Goal: Transaction & Acquisition: Purchase product/service

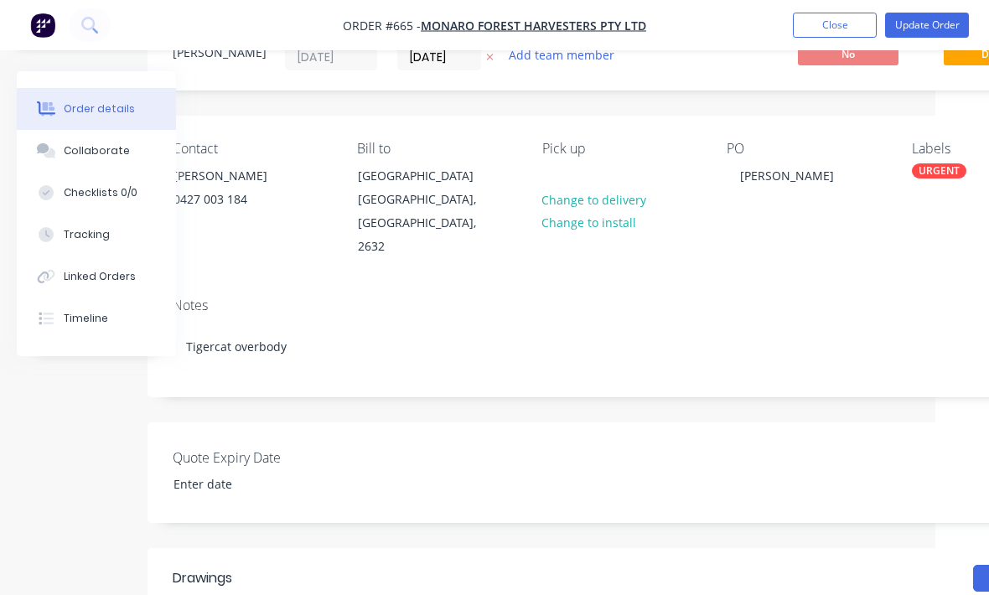
scroll to position [0, 54]
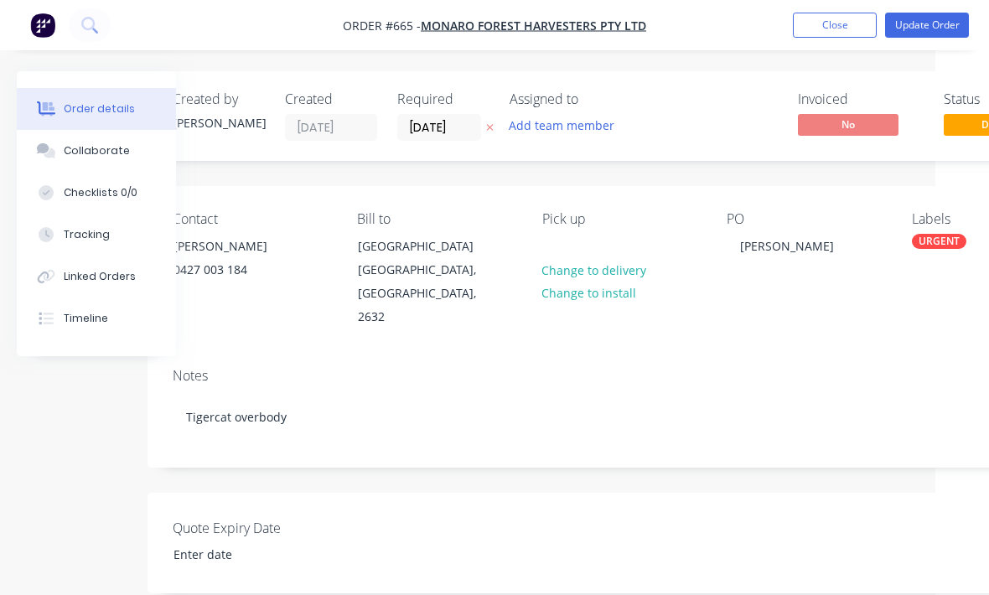
click at [921, 35] on button "Update Order" at bounding box center [927, 25] width 84 height 25
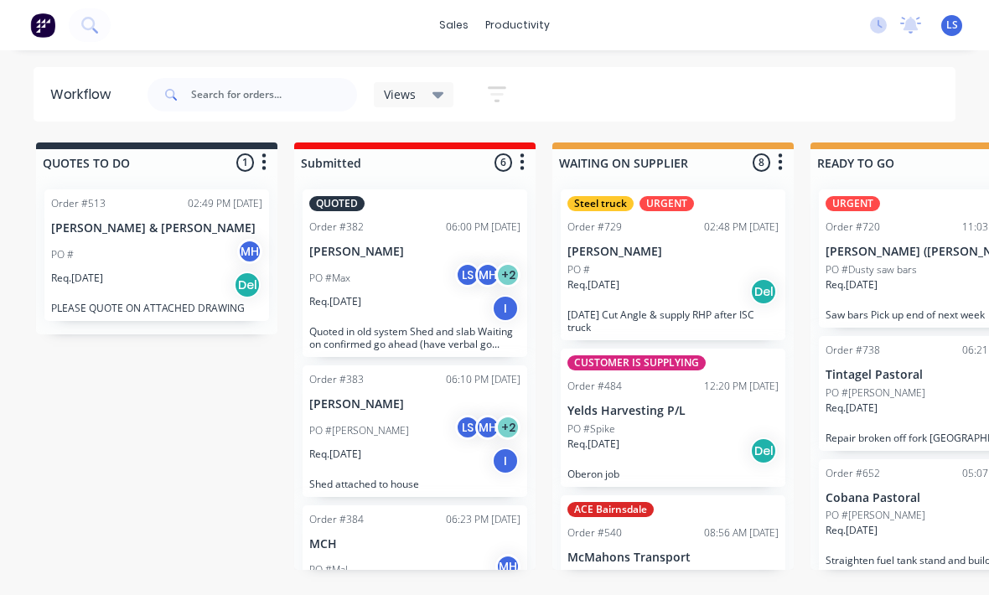
click at [80, 34] on button at bounding box center [90, 25] width 42 height 34
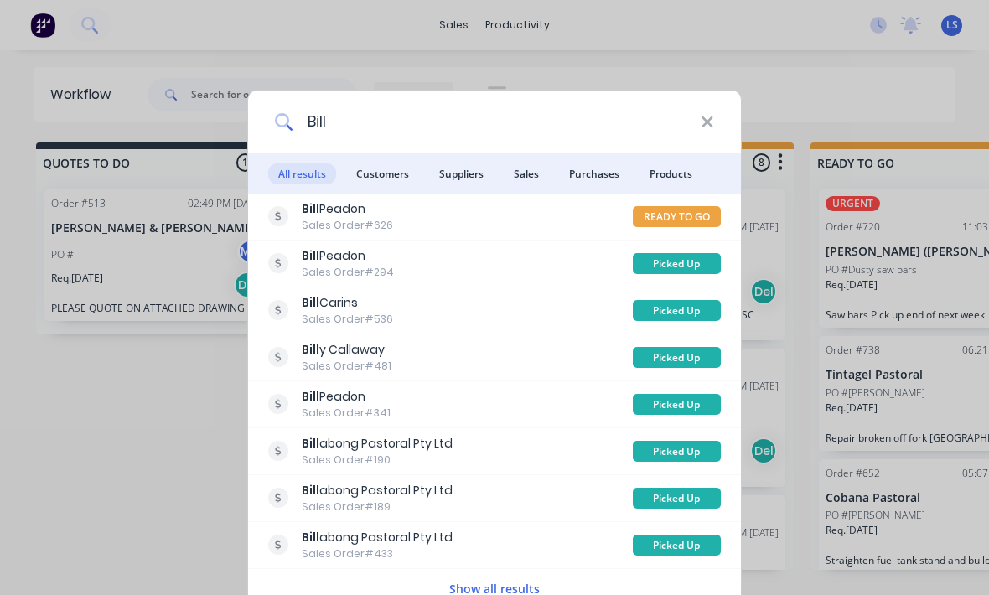
click at [486, 125] on input "Bill" at bounding box center [496, 122] width 407 height 63
type input "B"
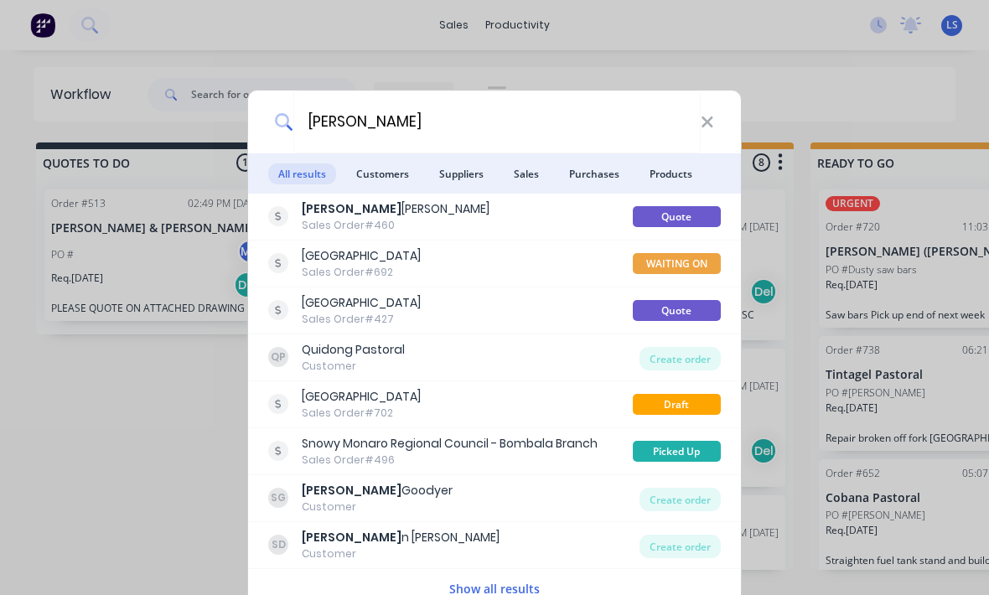
click at [394, 175] on span "Customers" at bounding box center [382, 173] width 73 height 21
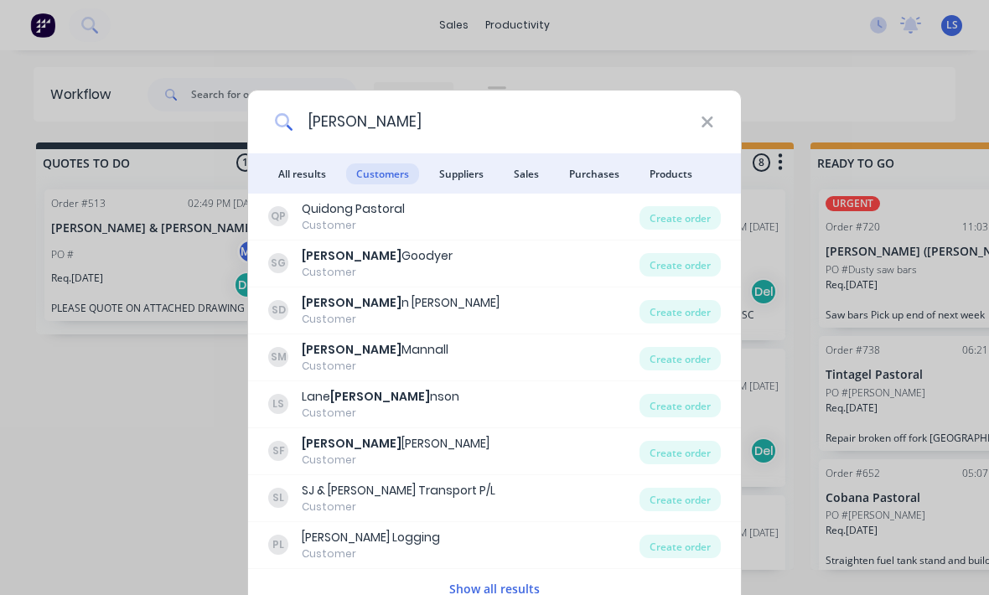
click at [440, 114] on input "[PERSON_NAME]" at bounding box center [496, 122] width 407 height 63
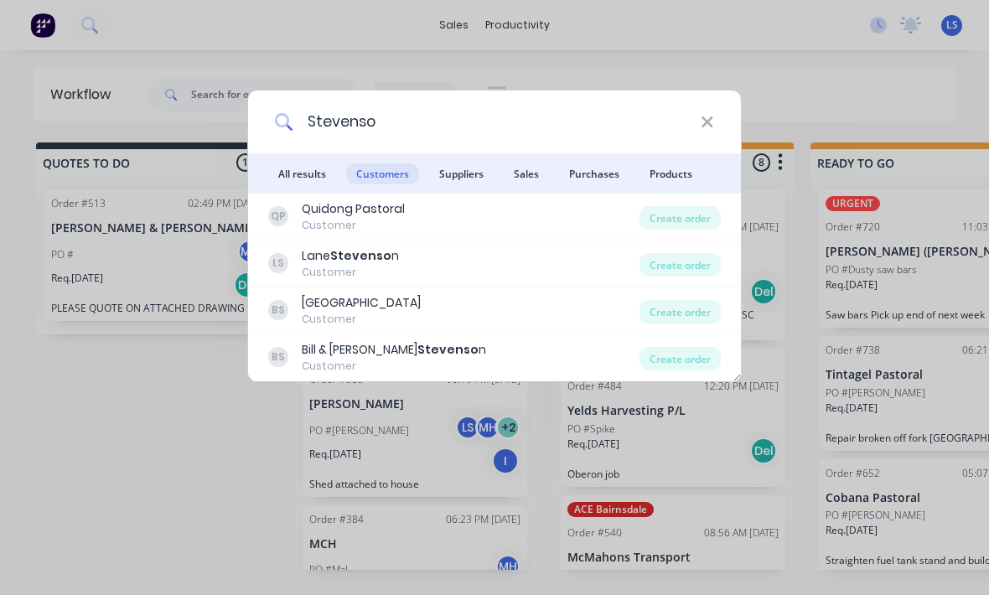
type input "[PERSON_NAME]"
click at [702, 367] on div "Create order" at bounding box center [680, 358] width 81 height 23
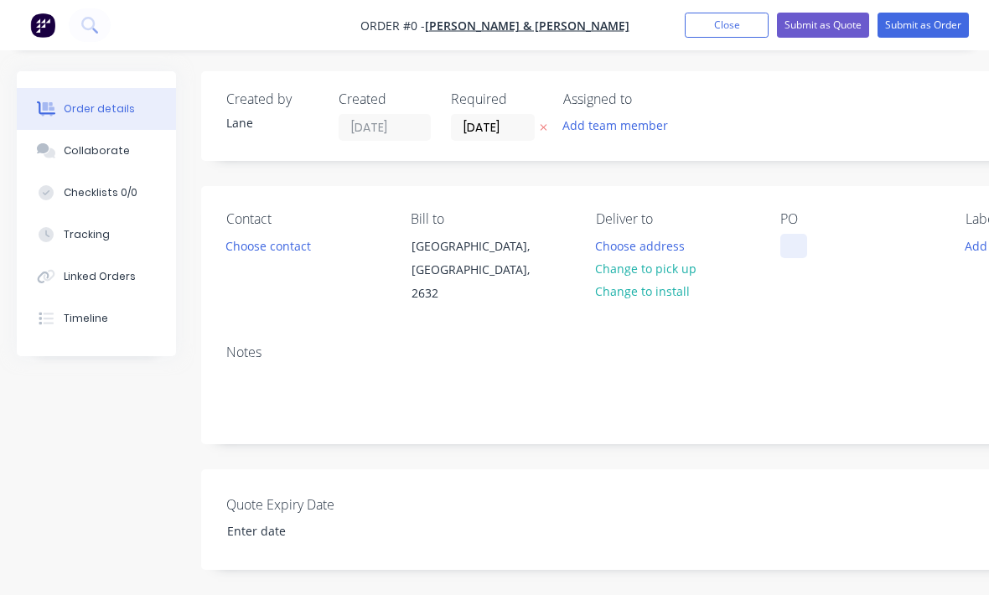
click at [807, 248] on div at bounding box center [793, 246] width 27 height 24
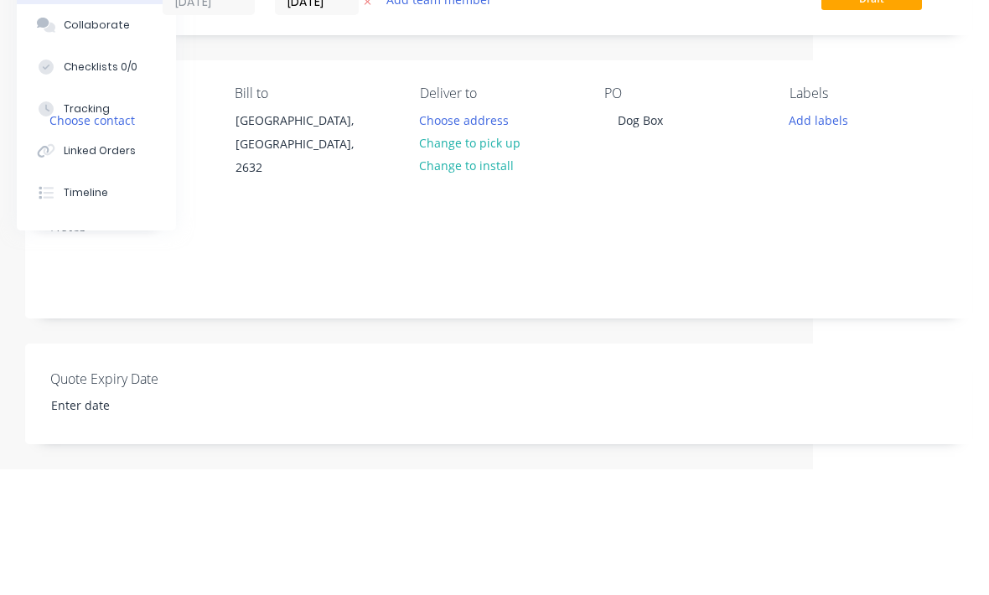
scroll to position [126, 176]
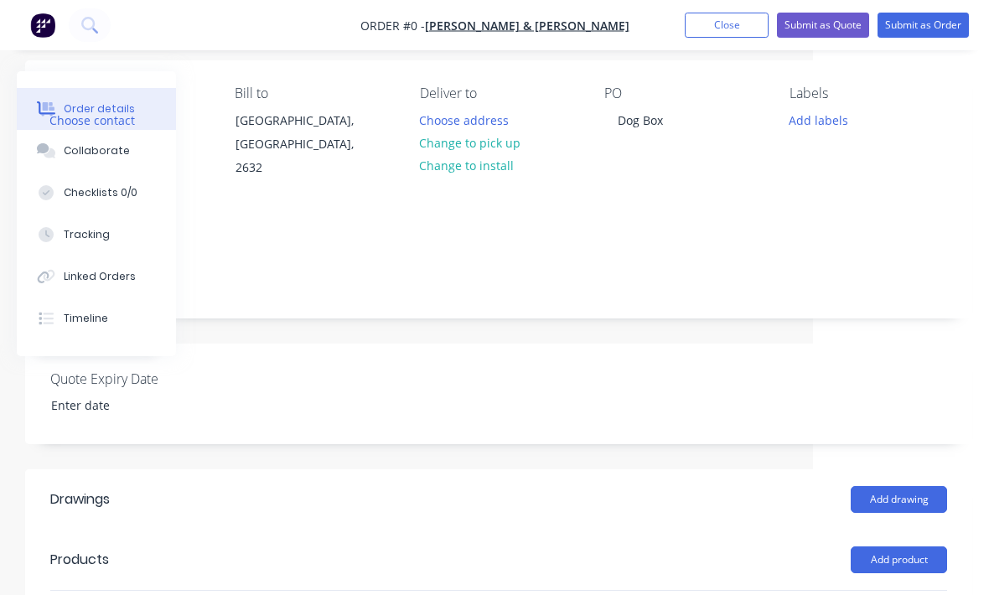
click at [831, 124] on div "Order details Collaborate Checklists 0/0 Tracking Linked Orders Timeline Order …" at bounding box center [406, 445] width 1165 height 999
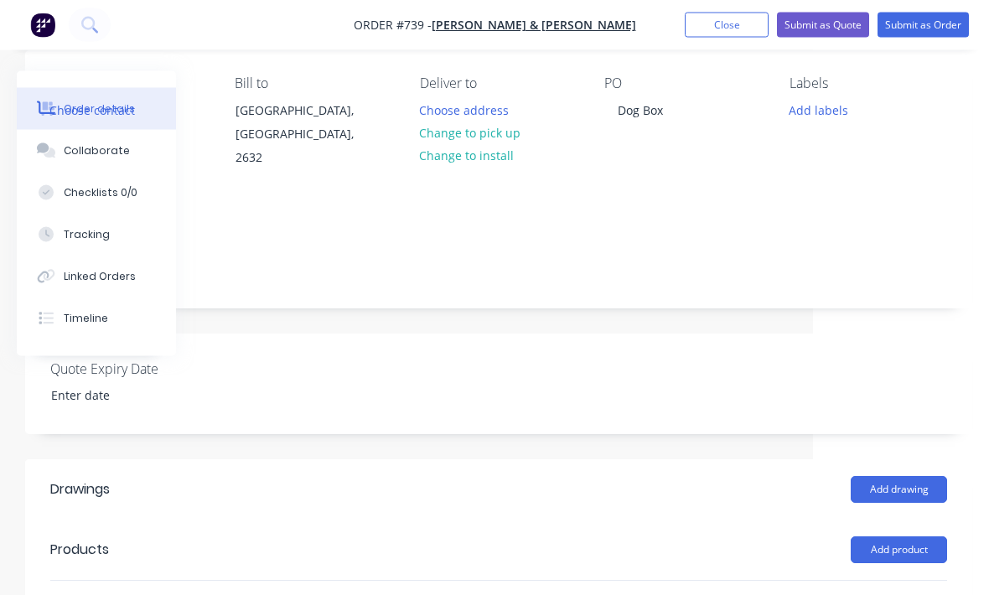
scroll to position [136, 176]
click at [821, 101] on button "Add labels" at bounding box center [818, 109] width 77 height 23
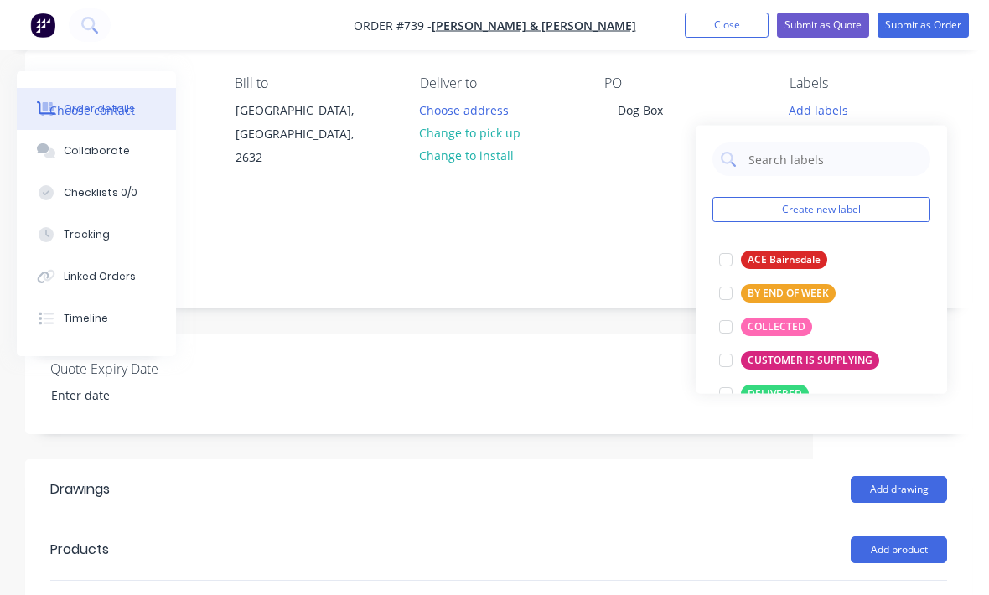
click at [732, 323] on div at bounding box center [726, 327] width 34 height 34
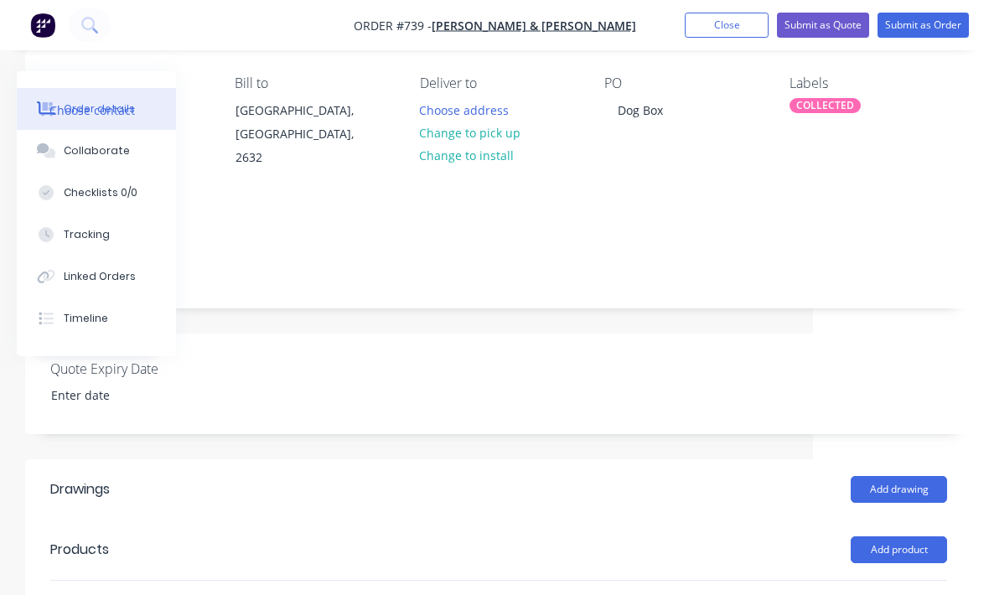
click at [624, 404] on div "Quote Expiry Date" at bounding box center [498, 384] width 947 height 101
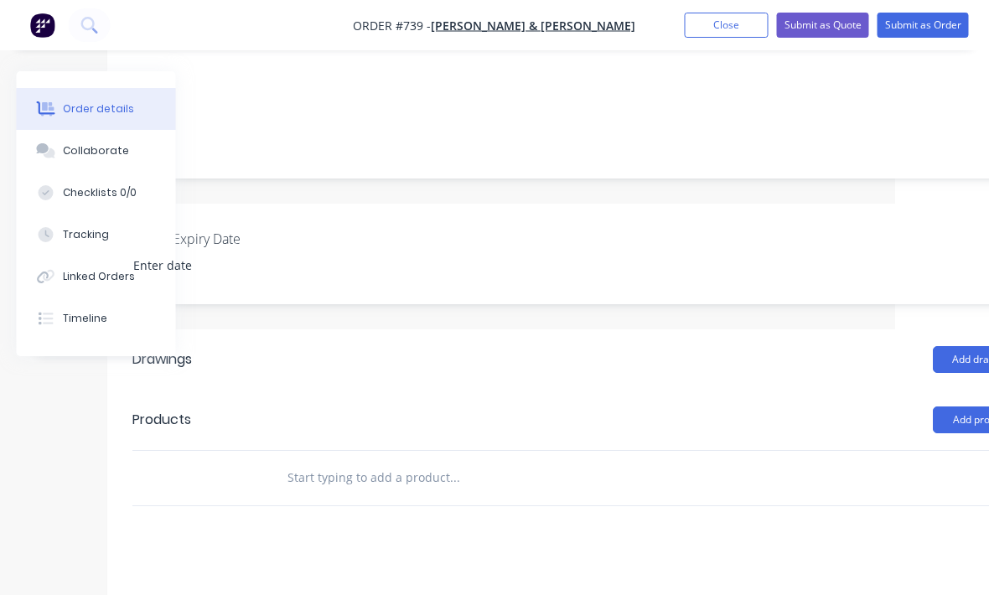
click at [445, 461] on input "text" at bounding box center [455, 478] width 335 height 34
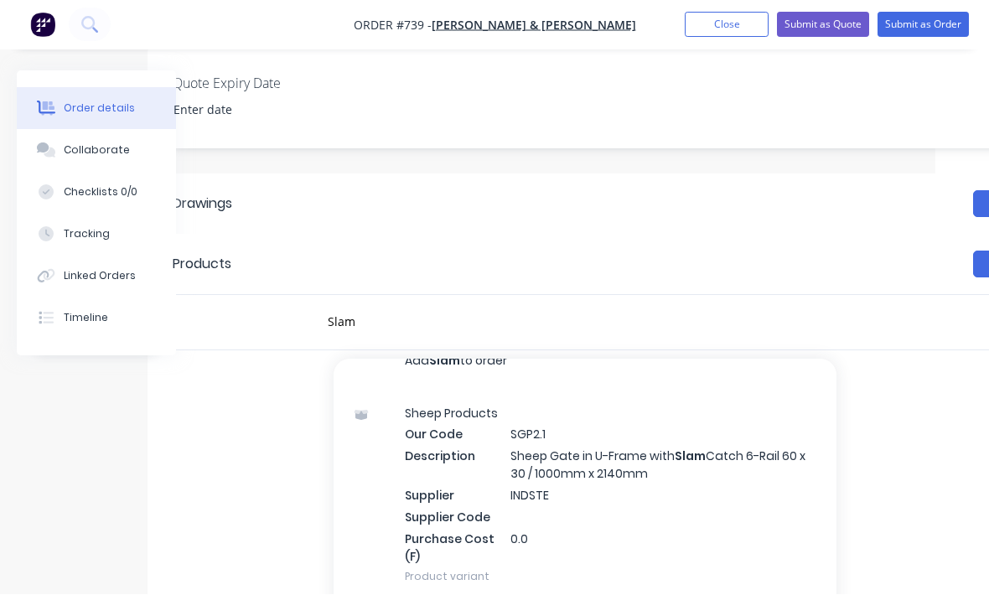
scroll to position [-64, 0]
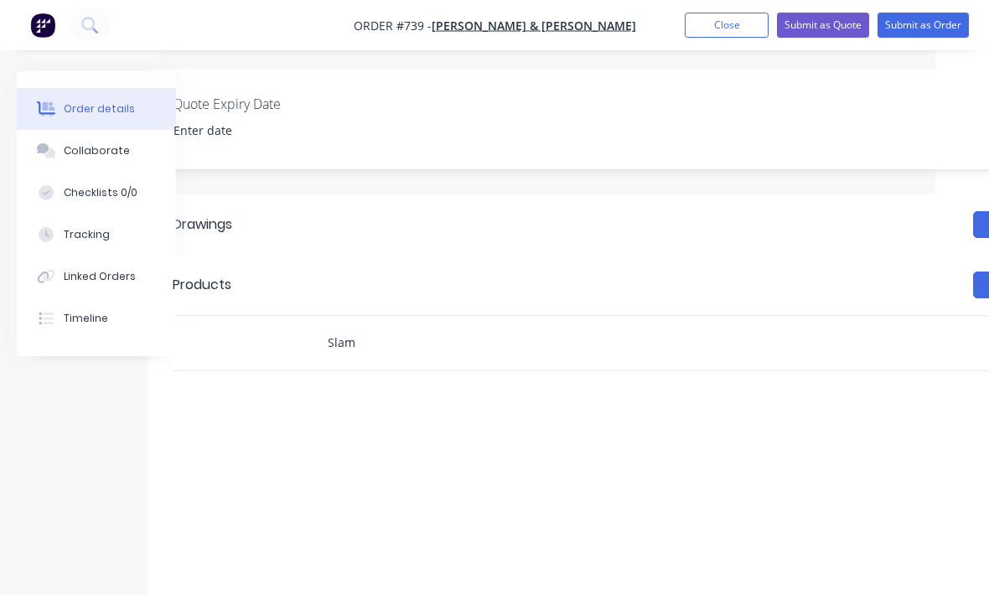
type input "Slam"
click at [906, 427] on div "Labour $0.00 Sub total $0.00 Margin $0.00 ( 0 %) Tax $0.00 Total $0.00" at bounding box center [922, 522] width 293 height 194
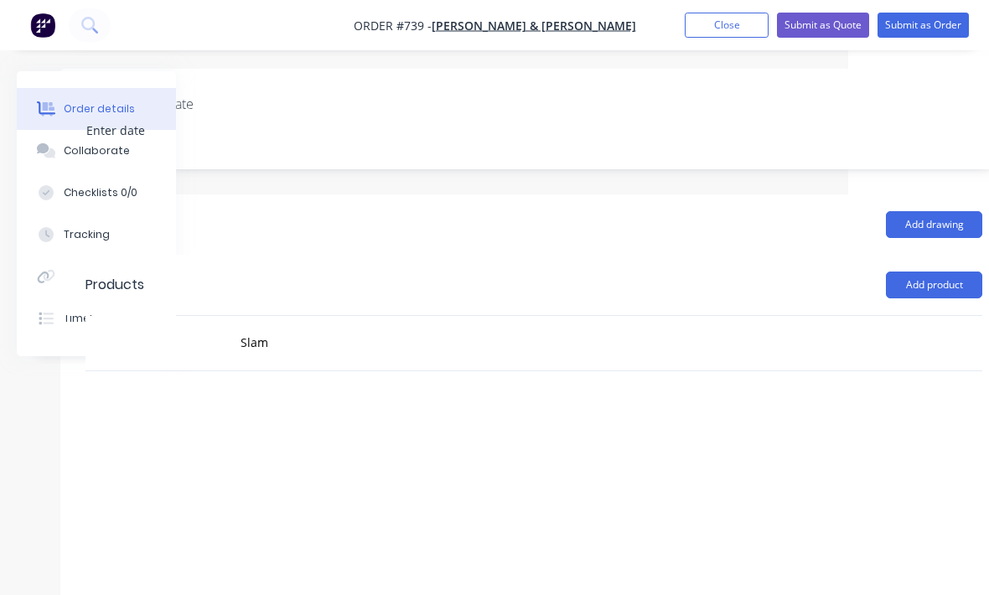
scroll to position [401, 154]
click at [927, 272] on button "Add product" at bounding box center [921, 285] width 96 height 27
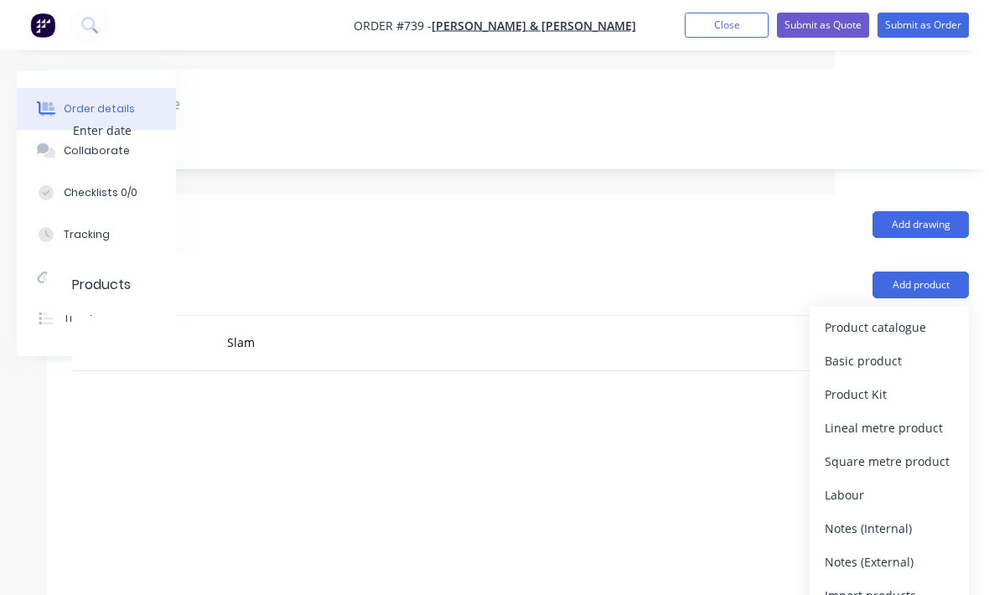
click at [891, 315] on div "Product catalogue" at bounding box center [889, 327] width 129 height 24
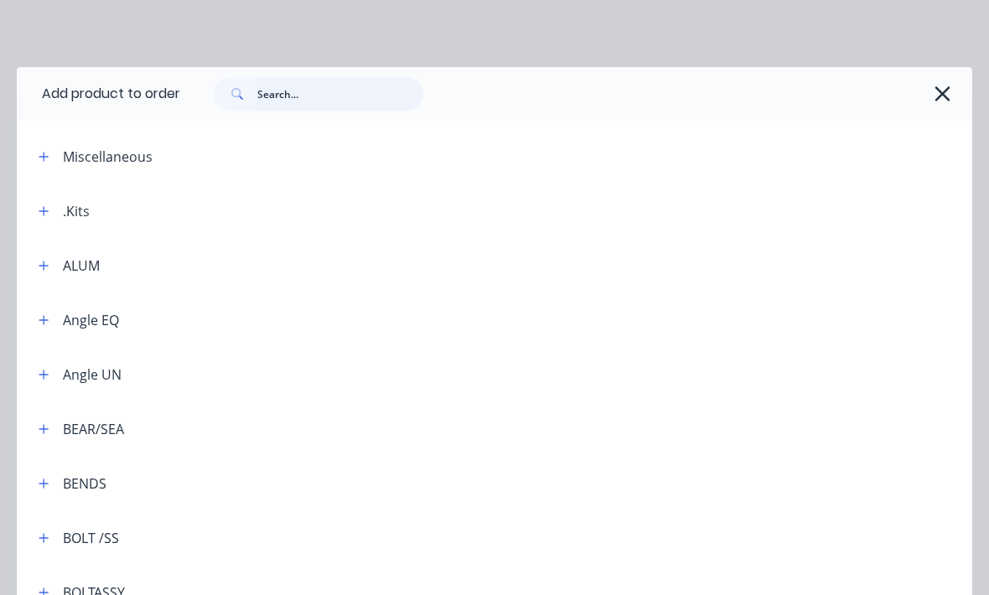
click at [321, 98] on input "text" at bounding box center [340, 94] width 166 height 34
type input "S"
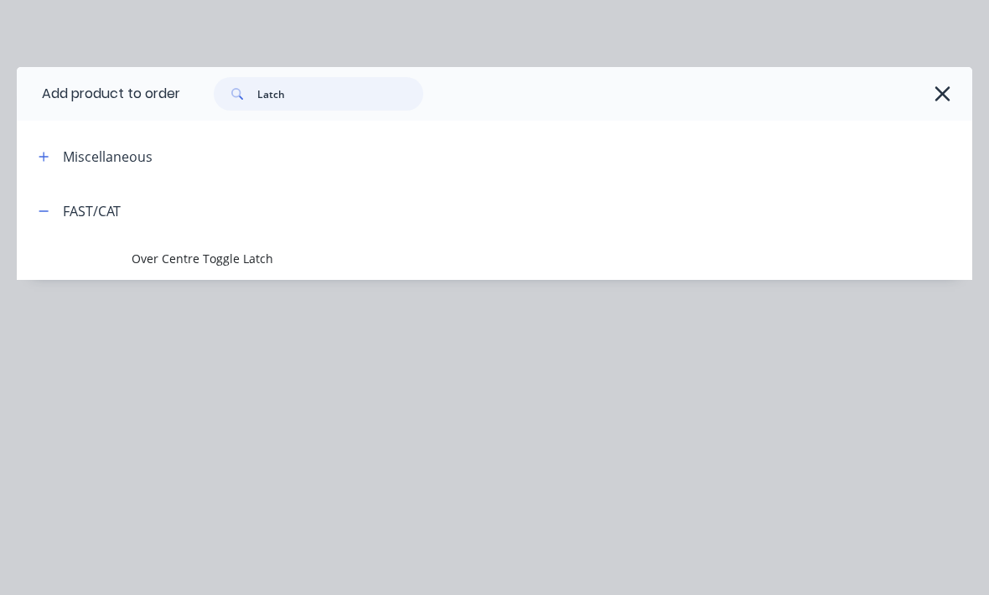
click at [345, 92] on input "Latch" at bounding box center [340, 94] width 166 height 34
type input "L"
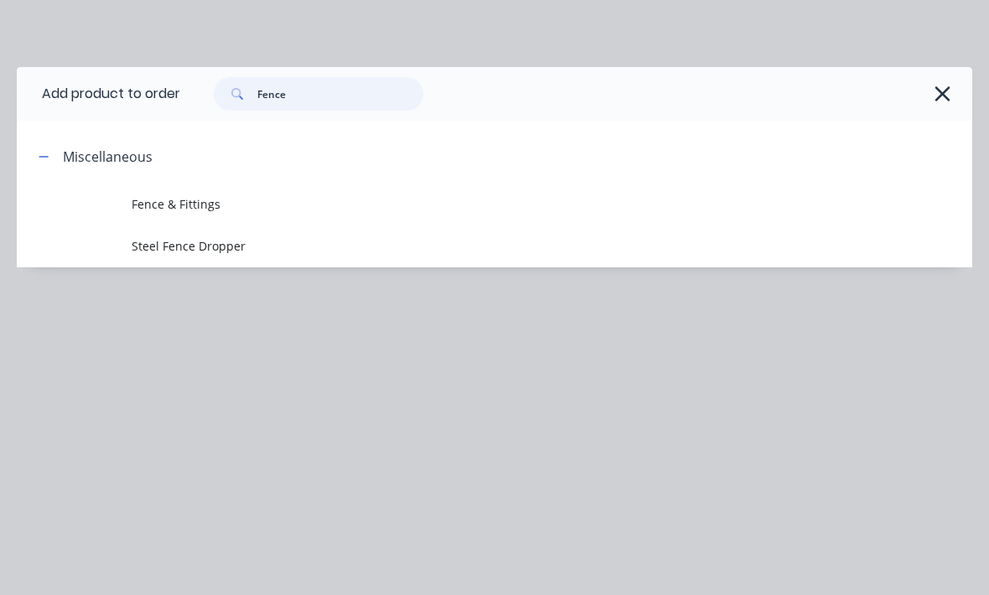
click at [360, 107] on input "Fence" at bounding box center [340, 94] width 166 height 34
type input "F"
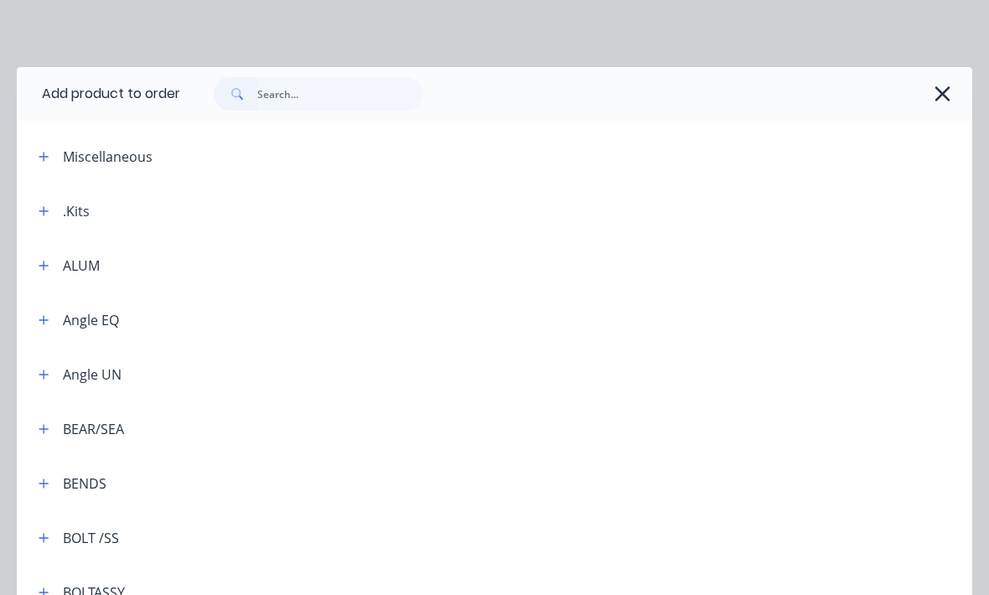
click at [45, 157] on icon "button" at bounding box center [43, 156] width 9 height 9
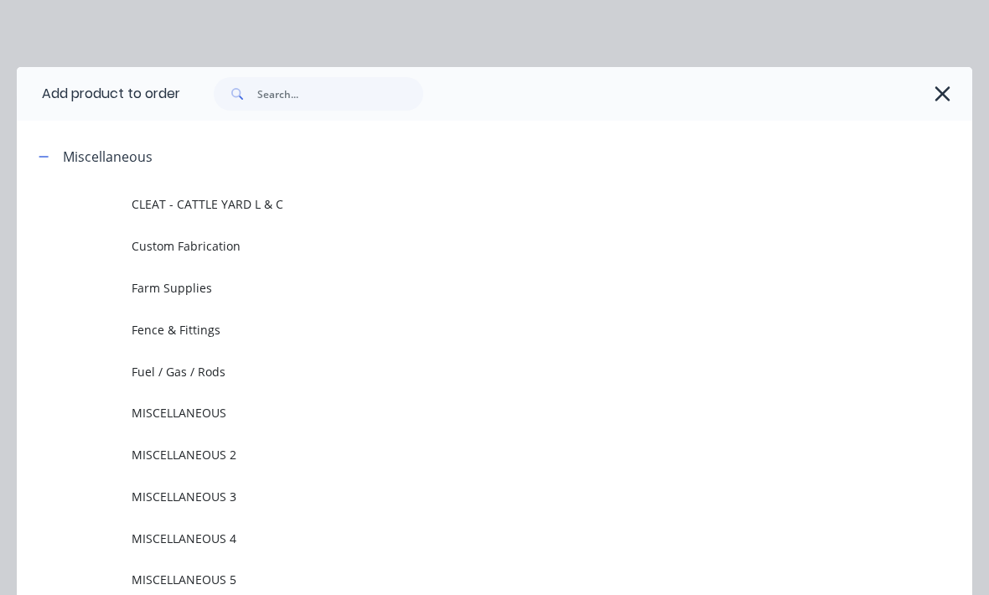
click at [225, 317] on td "Fence & Fittings" at bounding box center [552, 329] width 841 height 42
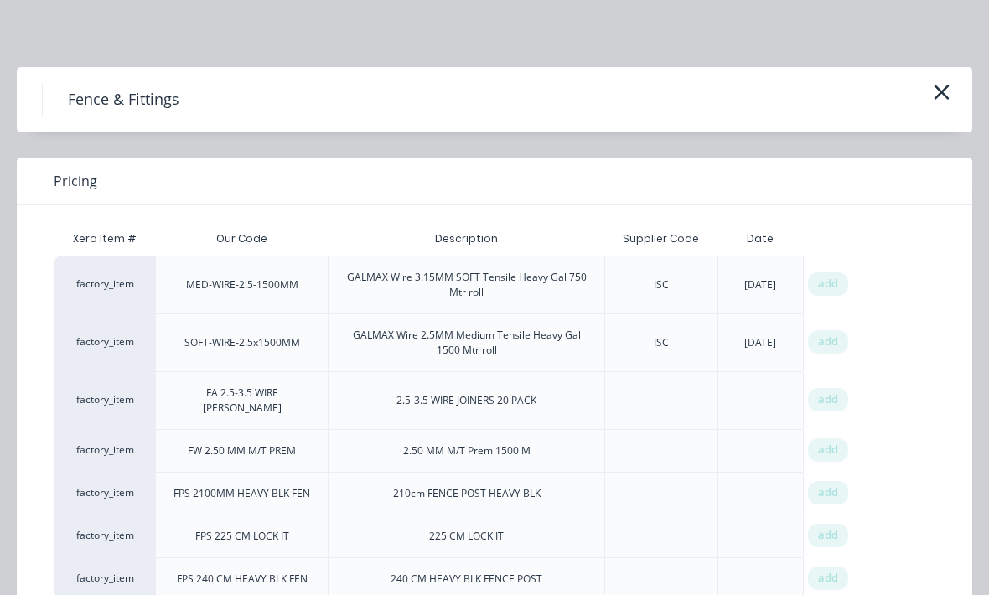
scroll to position [0, 0]
click at [937, 94] on icon "button" at bounding box center [942, 91] width 18 height 23
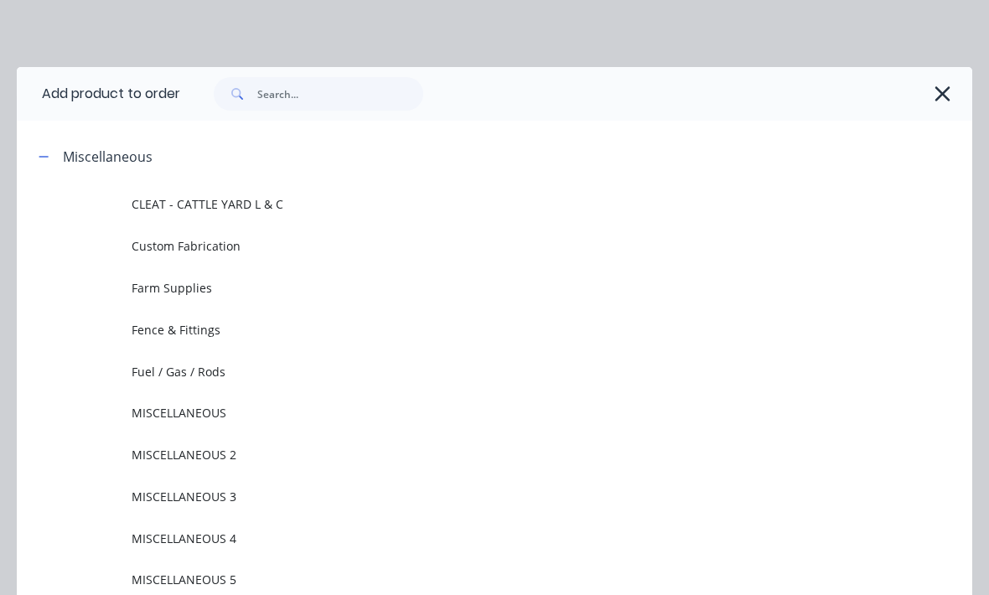
scroll to position [129, 0]
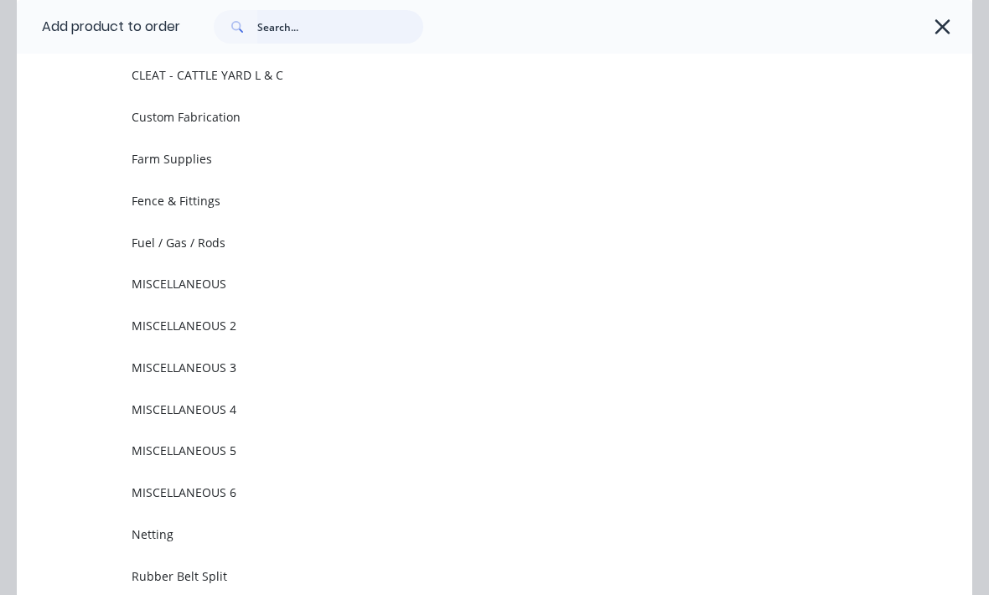
click at [351, 22] on input "text" at bounding box center [340, 27] width 166 height 34
type input "Spring"
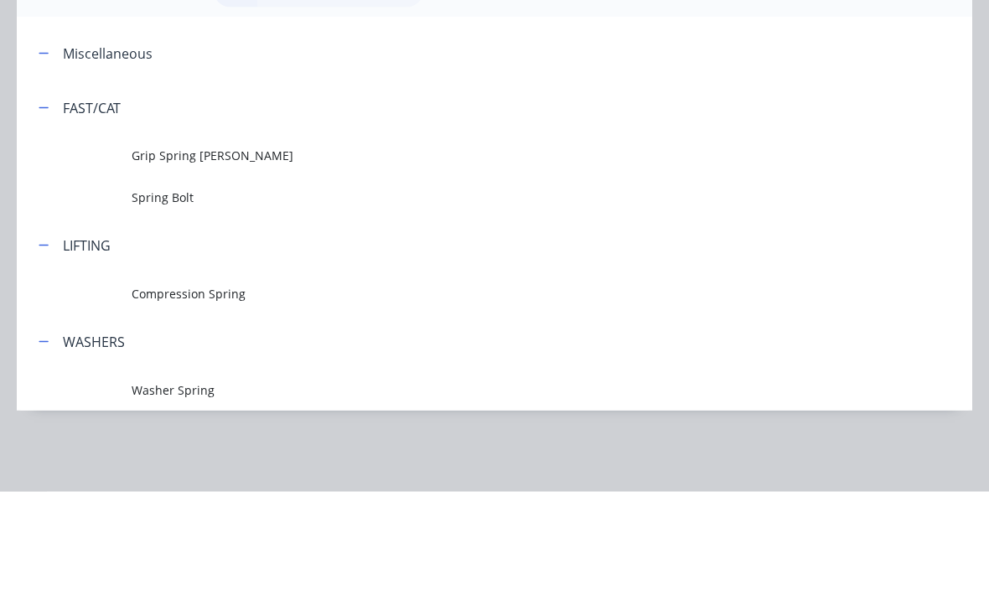
click at [194, 292] on span "Spring Bolt" at bounding box center [468, 301] width 673 height 18
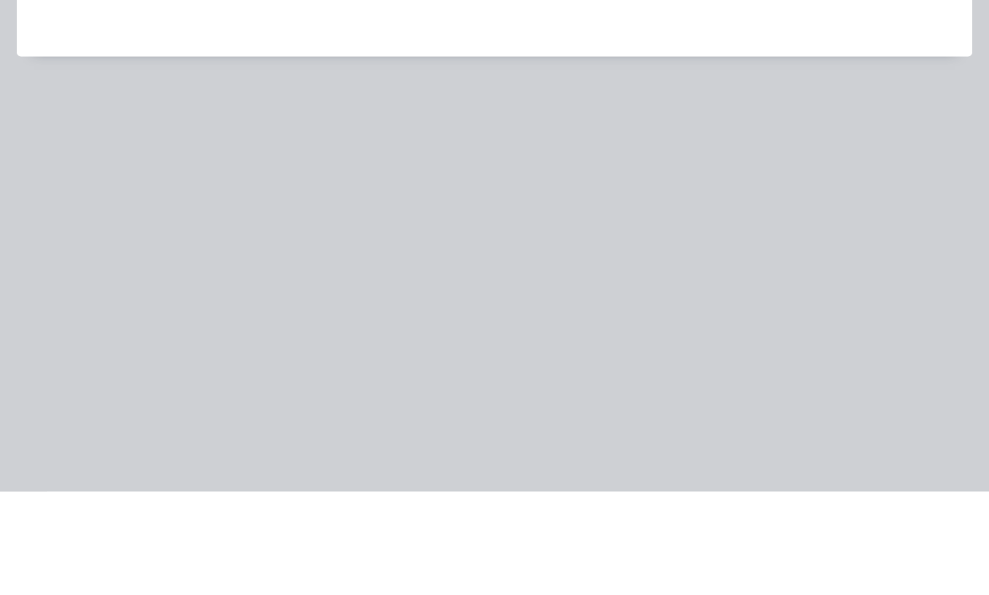
scroll to position [424, 154]
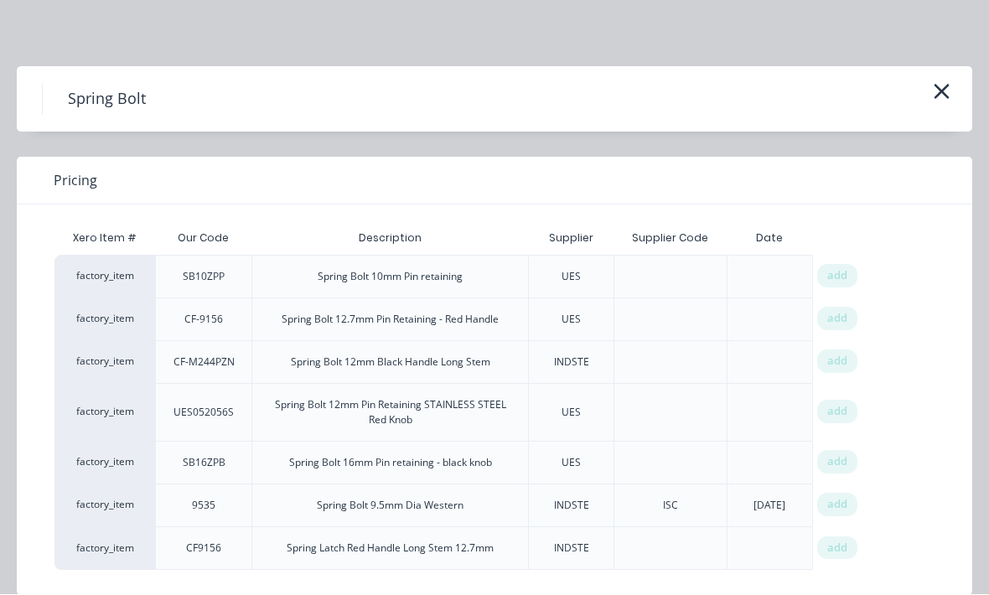
click at [830, 495] on div "add" at bounding box center [837, 505] width 40 height 23
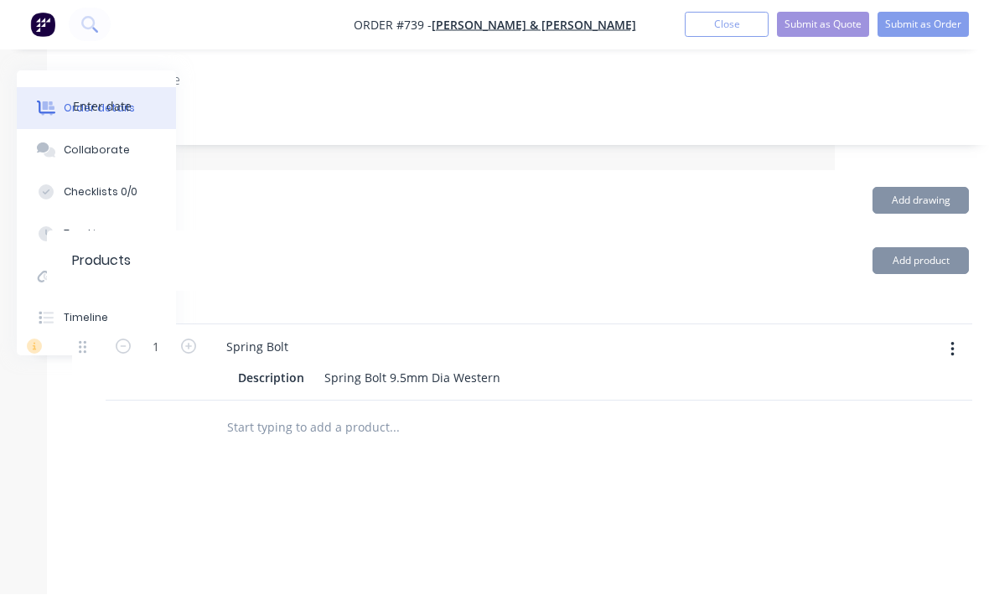
scroll to position [425, 154]
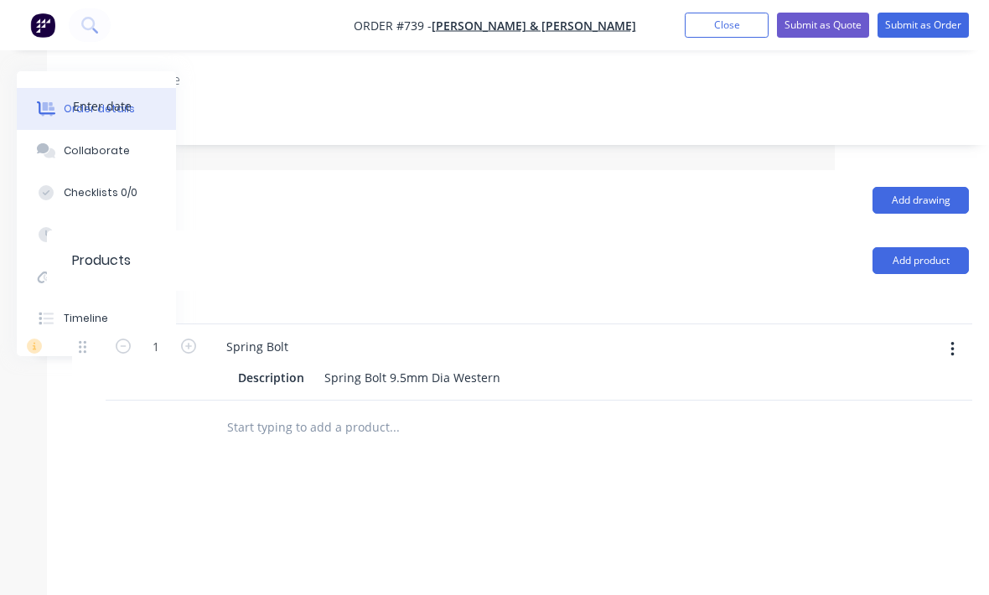
click at [193, 339] on icon "button" at bounding box center [188, 346] width 15 height 15
type input "2"
click at [930, 247] on button "Add product" at bounding box center [921, 260] width 96 height 27
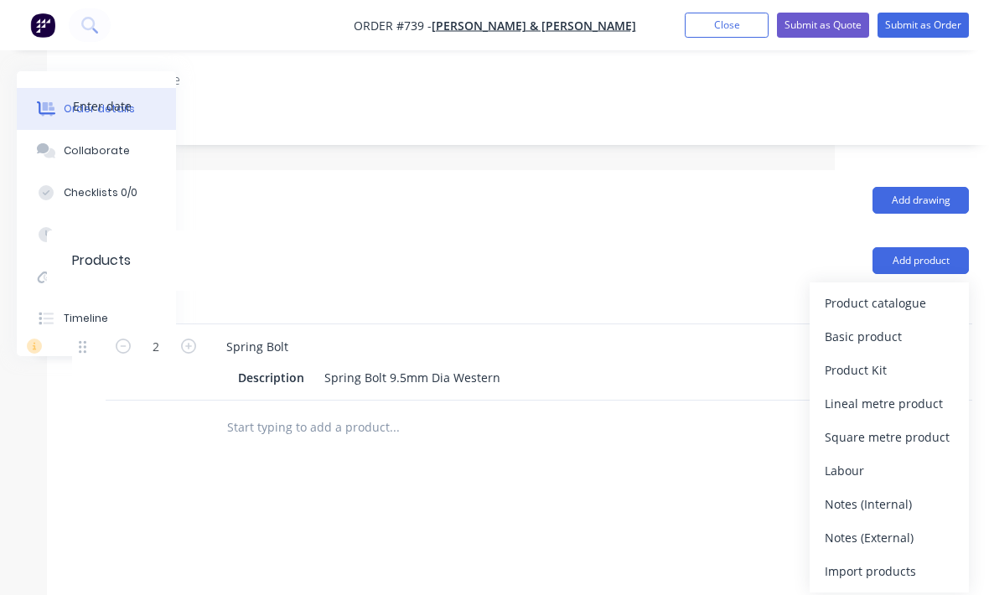
click at [905, 291] on div "Product catalogue" at bounding box center [889, 303] width 129 height 24
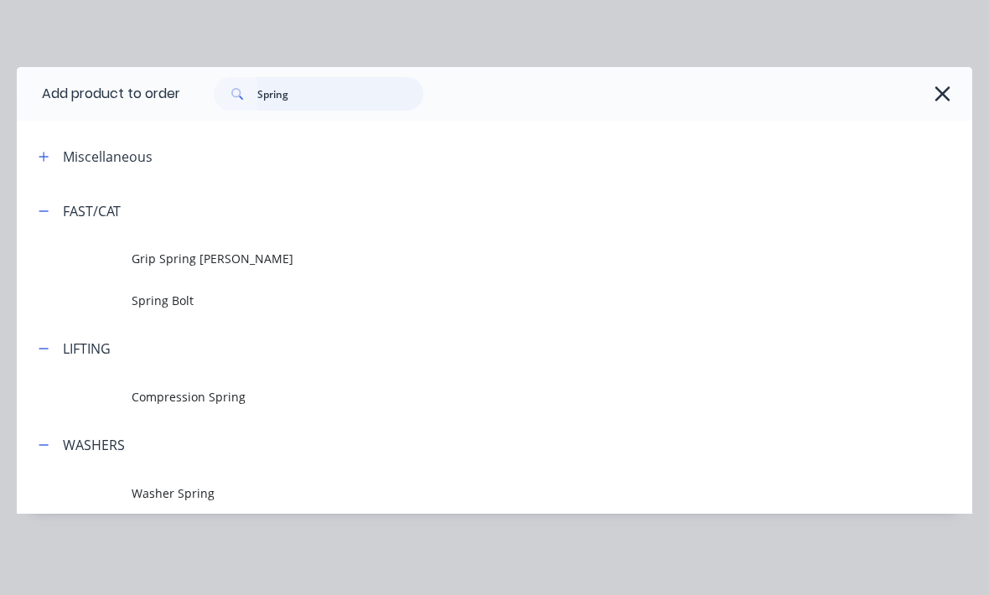
click at [340, 93] on input "Spring" at bounding box center [340, 94] width 166 height 34
click at [320, 93] on input "Spring" at bounding box center [340, 94] width 166 height 34
click at [319, 93] on input "Spring" at bounding box center [340, 94] width 166 height 34
type input "Hrs"
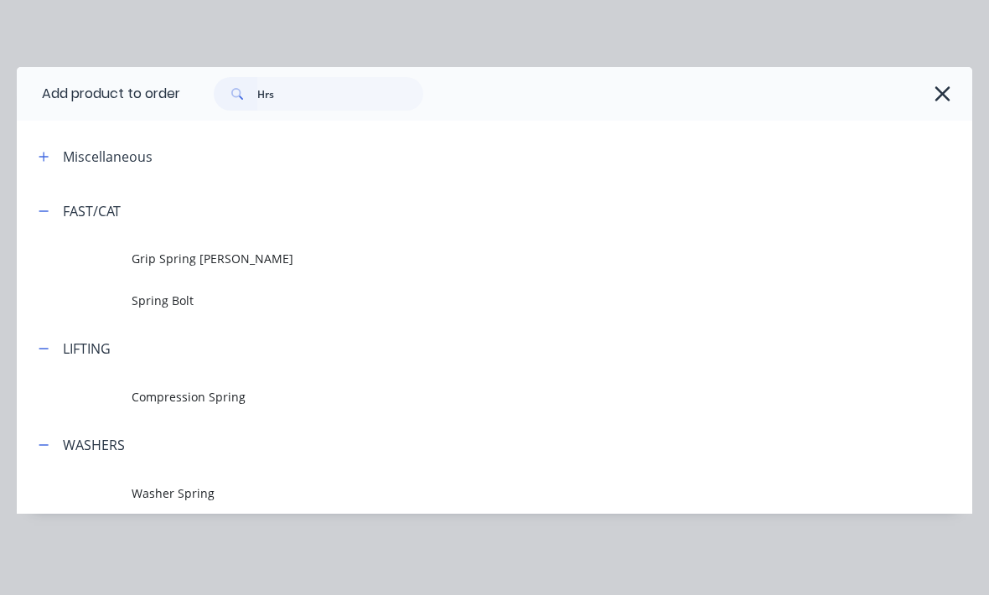
scroll to position [425, 154]
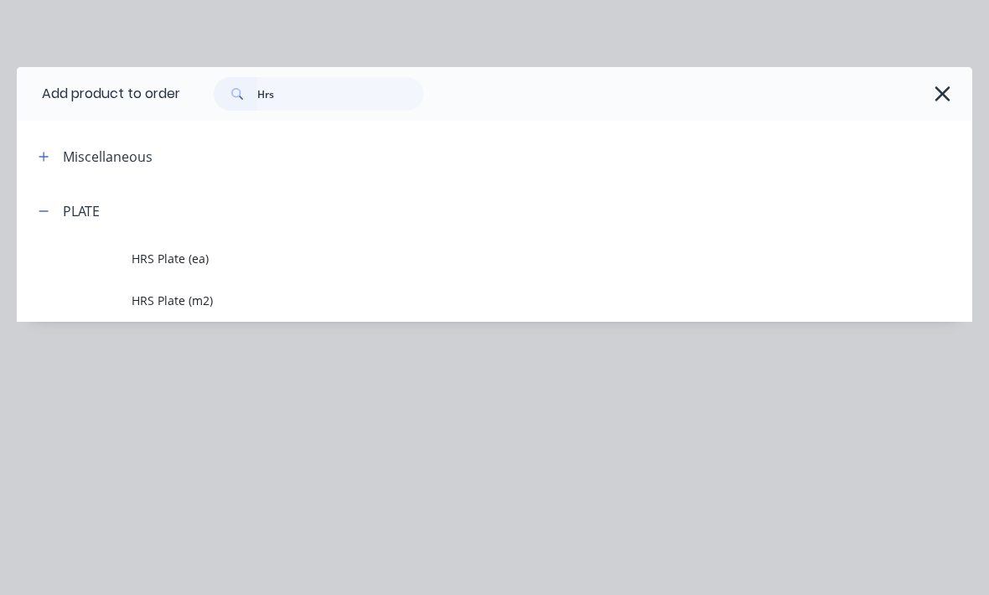
click at [221, 300] on span "HRS Plate (m2)" at bounding box center [468, 301] width 673 height 18
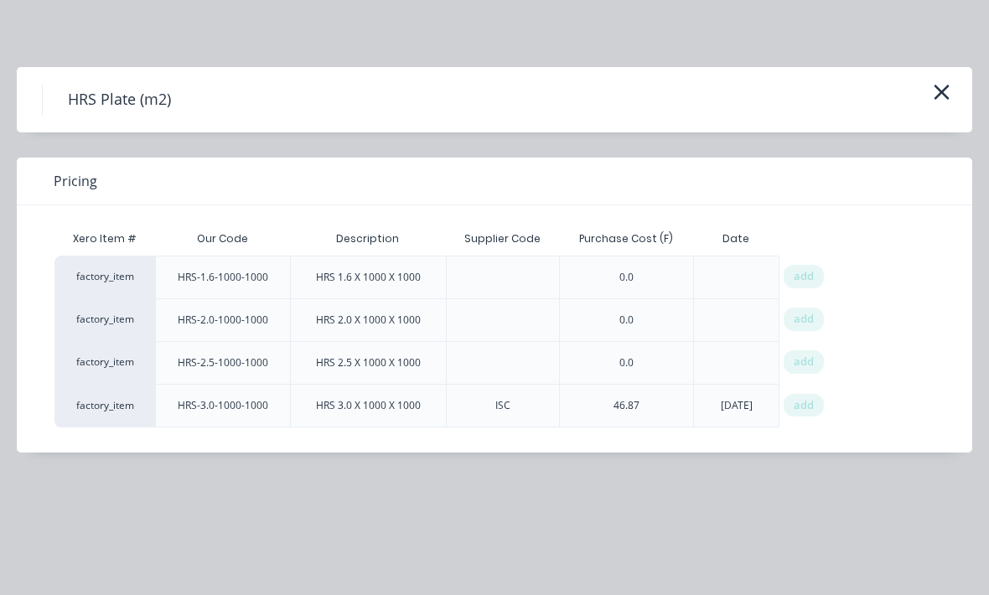
click at [940, 91] on icon "button" at bounding box center [942, 92] width 15 height 15
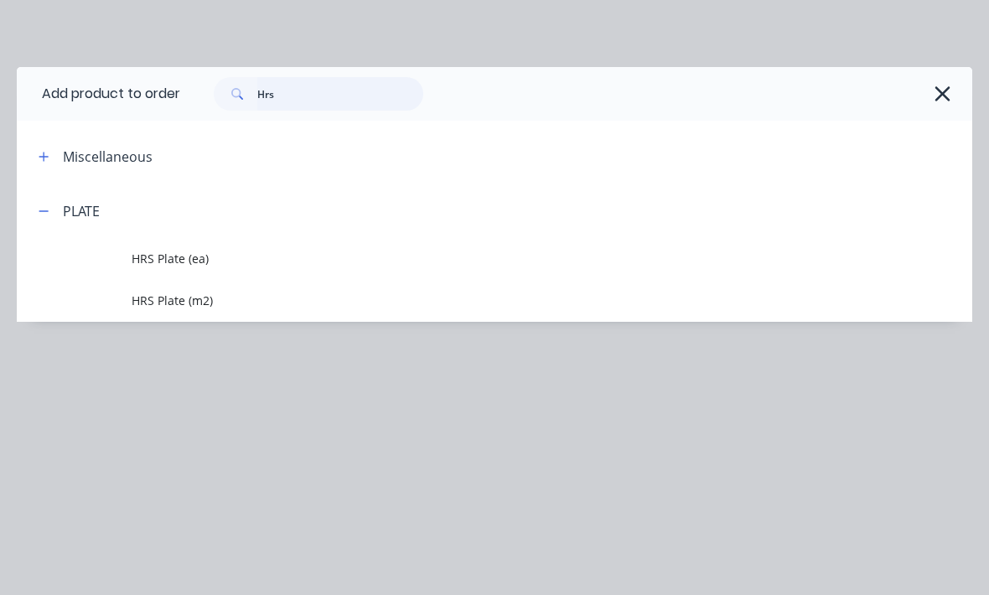
click at [340, 98] on input "Hrs" at bounding box center [340, 94] width 166 height 34
type input "H"
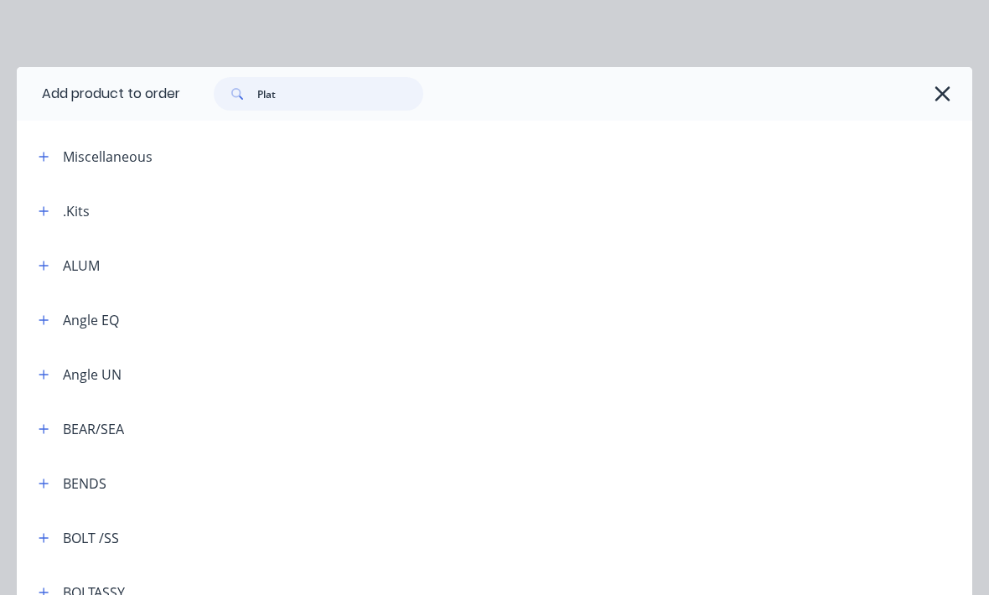
type input "Plate"
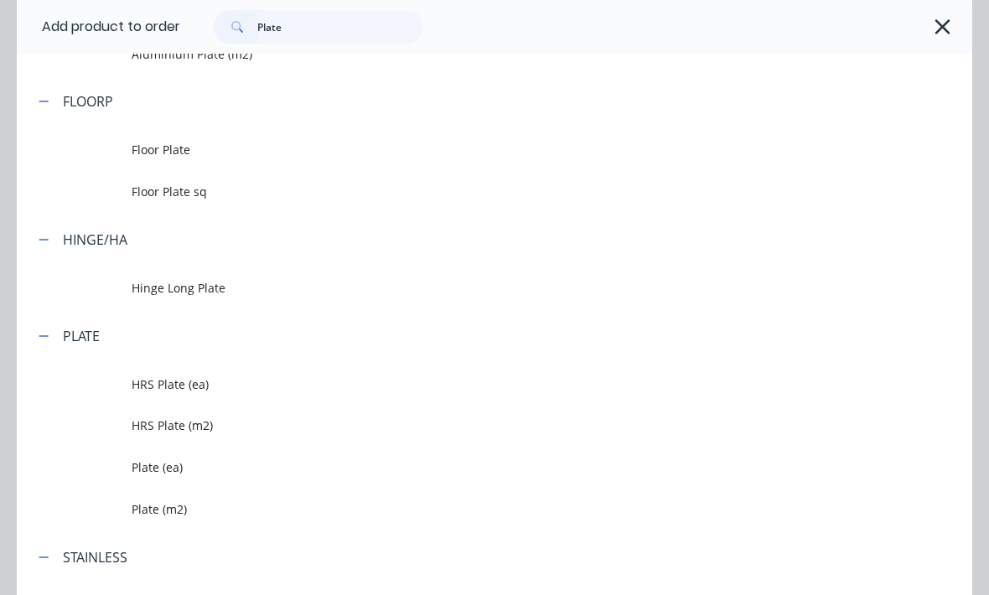
scroll to position [429, 0]
click at [195, 491] on td "Plate (m2)" at bounding box center [552, 507] width 841 height 42
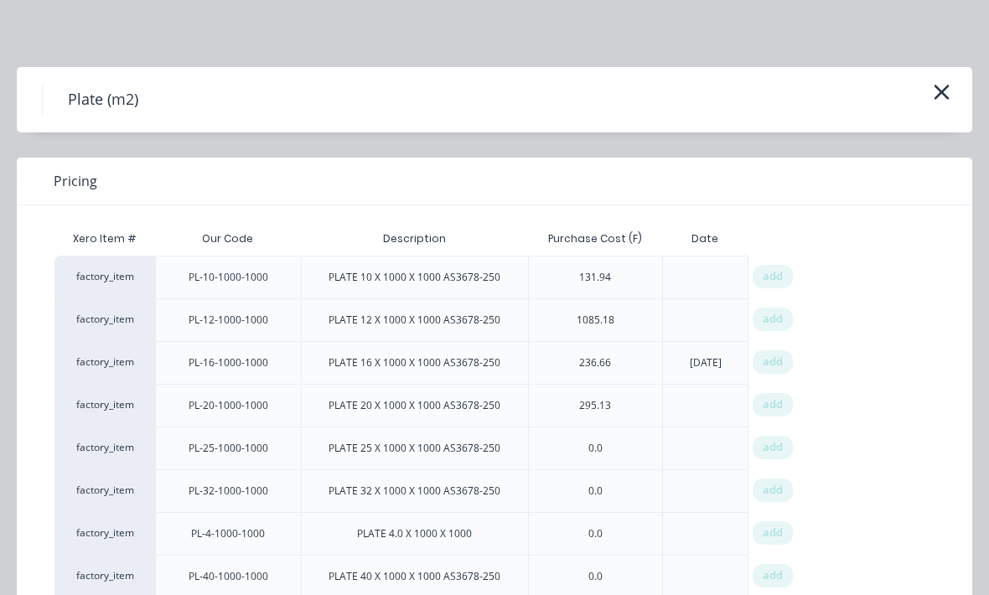
scroll to position [0, 0]
click at [941, 88] on icon "button" at bounding box center [942, 91] width 18 height 23
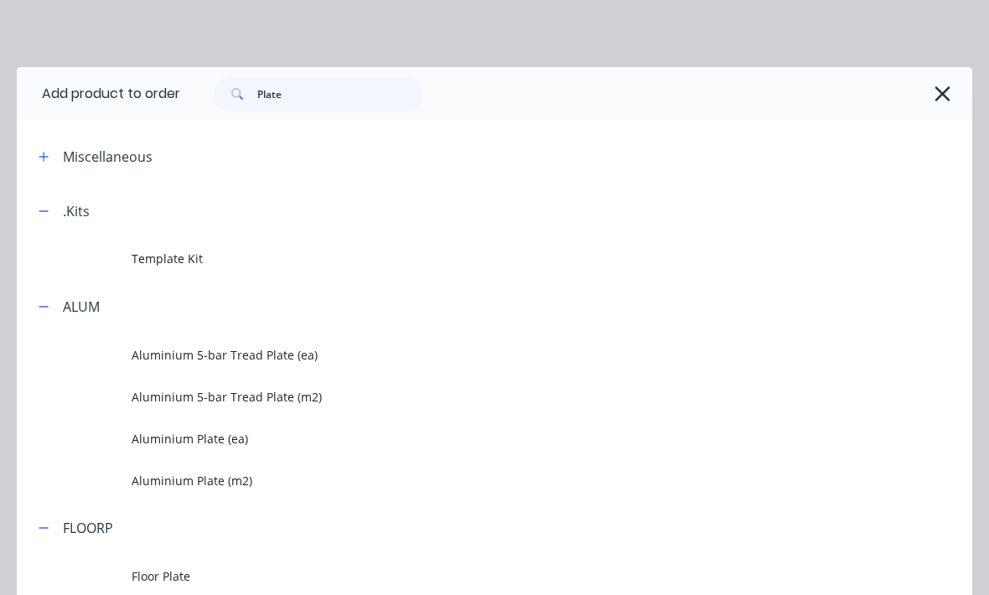
scroll to position [476, 0]
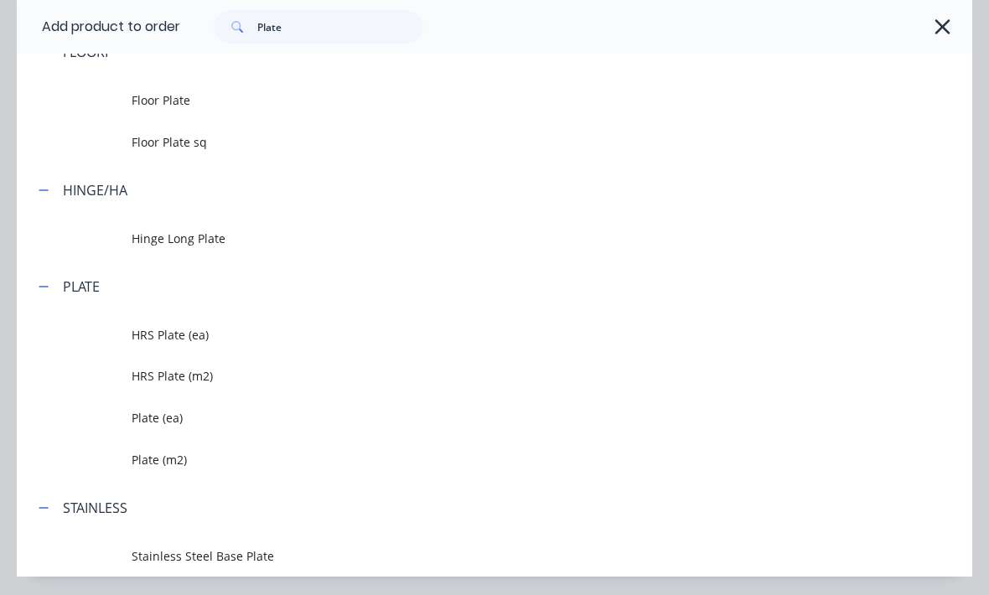
click at [234, 371] on span "HRS Plate (m2)" at bounding box center [468, 376] width 673 height 18
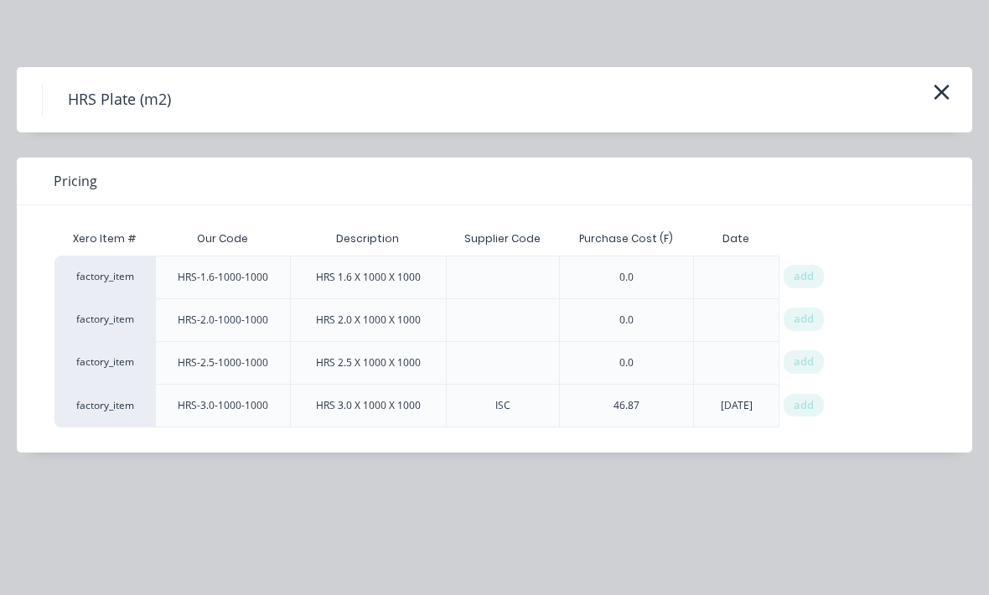
scroll to position [0, 0]
click at [949, 96] on icon "button" at bounding box center [942, 91] width 18 height 23
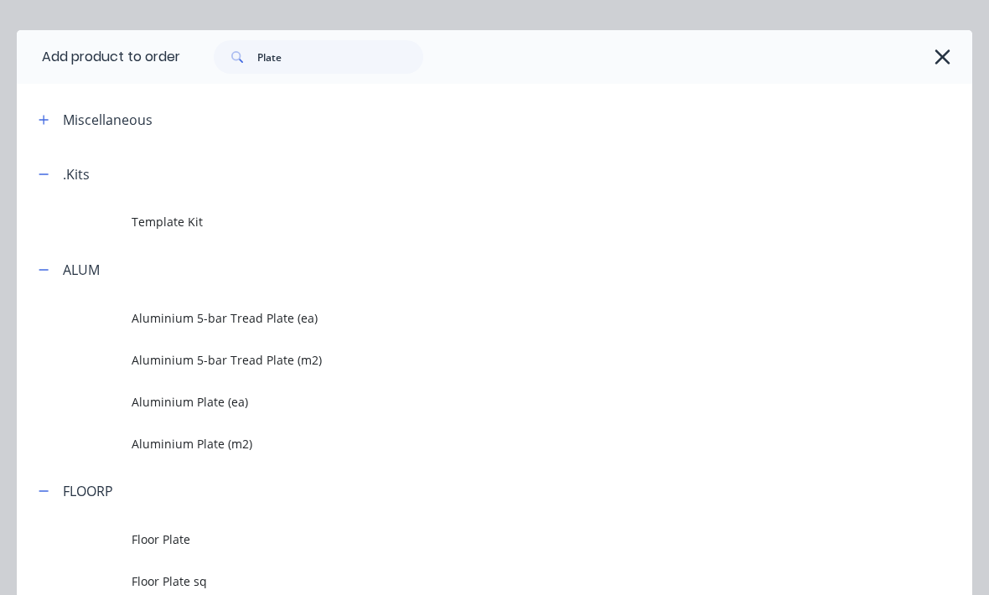
scroll to position [36, 0]
click at [361, 55] on input "Plate" at bounding box center [340, 58] width 166 height 34
click at [327, 54] on input "Plate" at bounding box center [340, 58] width 166 height 34
click at [326, 54] on input "Plate" at bounding box center [340, 58] width 166 height 34
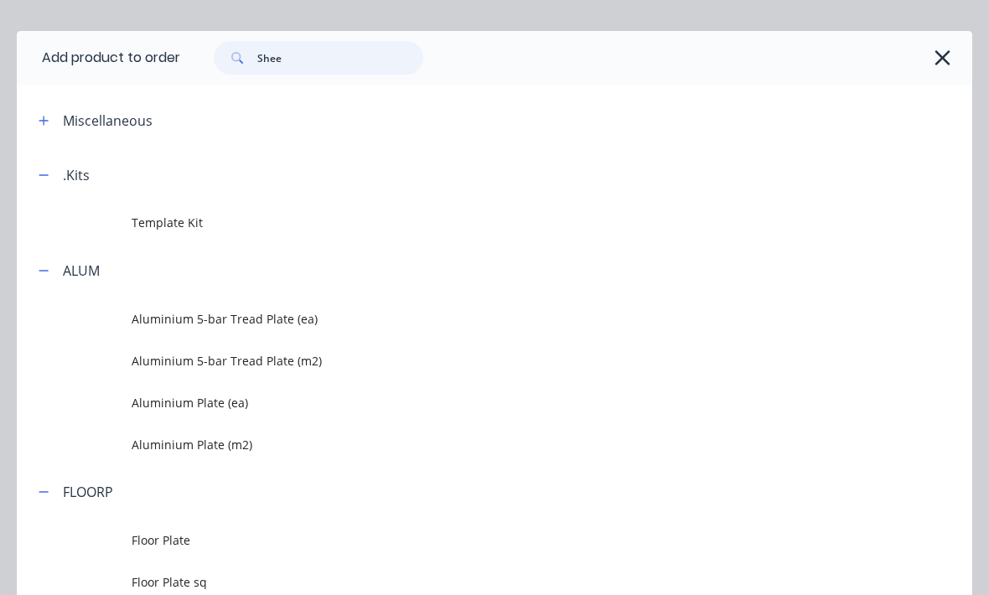
type input "Sheet"
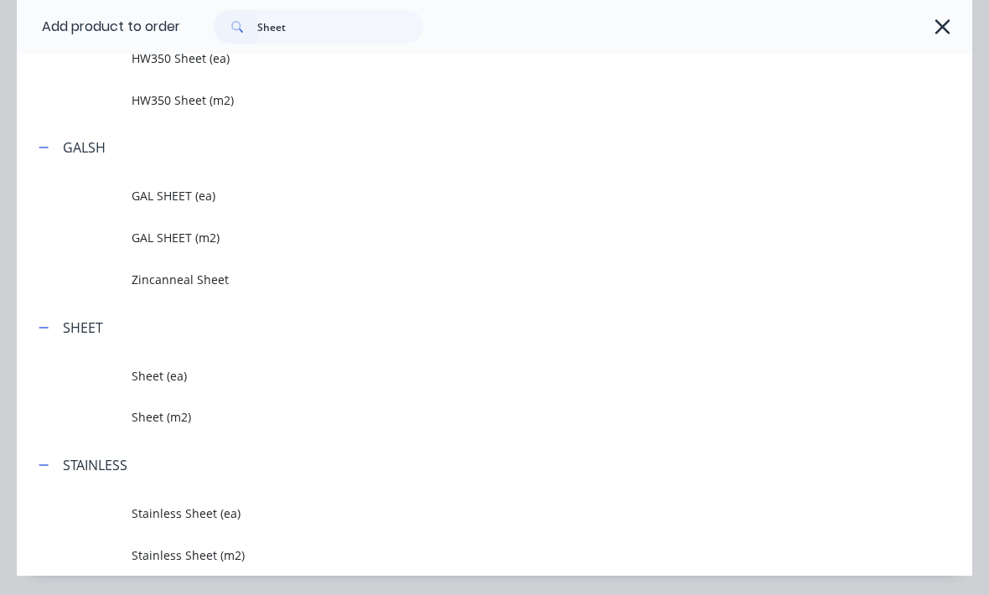
scroll to position [434, 0]
click at [210, 413] on span "Sheet (m2)" at bounding box center [468, 418] width 673 height 18
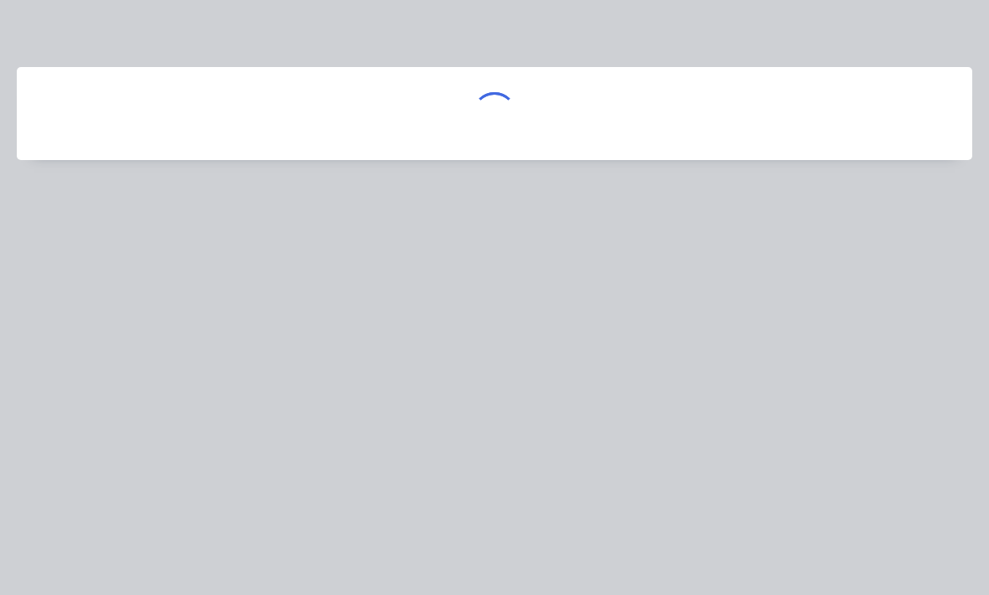
scroll to position [0, 0]
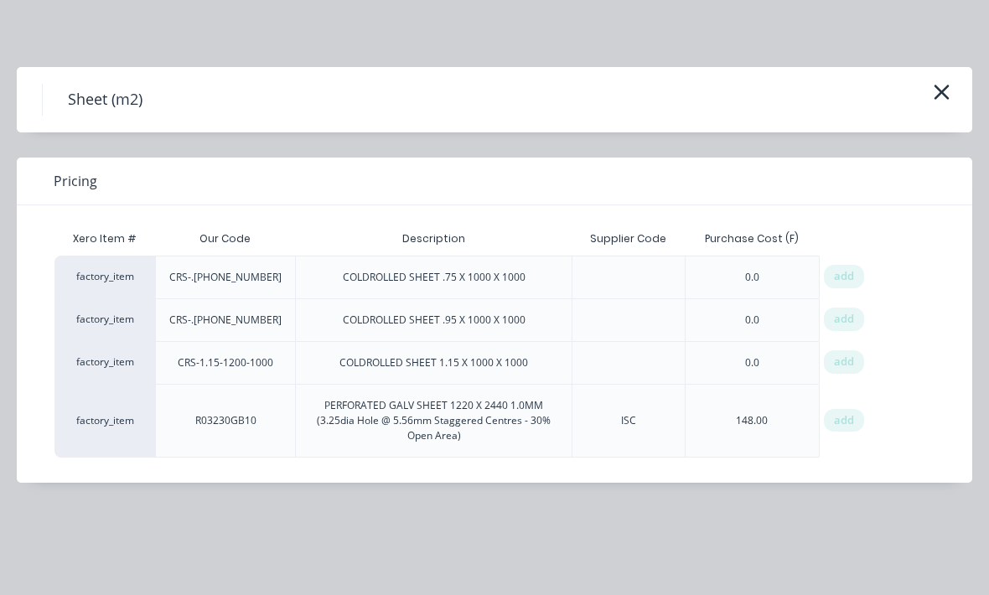
click at [838, 319] on span "add" at bounding box center [844, 319] width 20 height 17
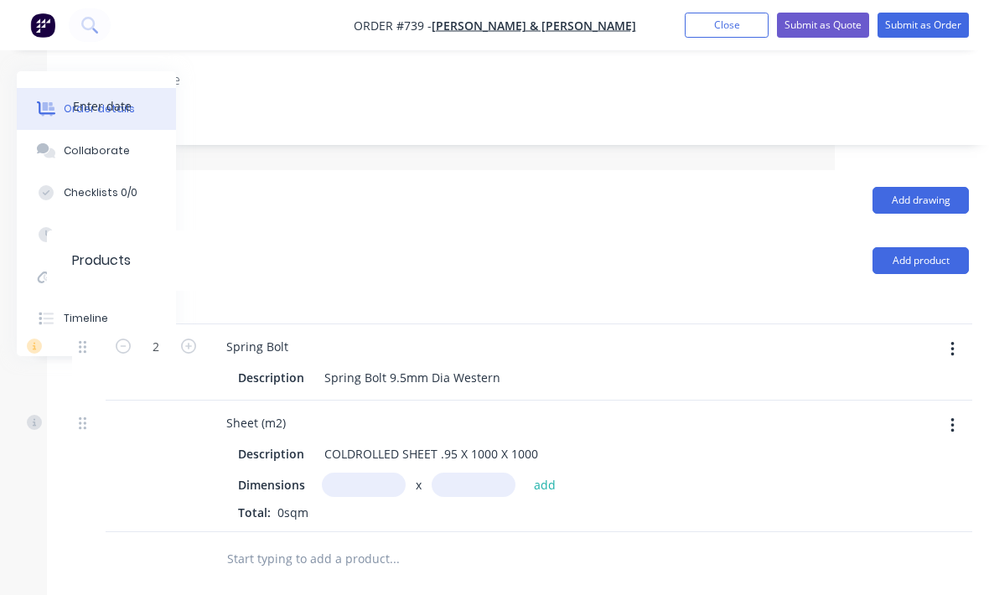
click at [370, 473] on input "text" at bounding box center [364, 485] width 84 height 24
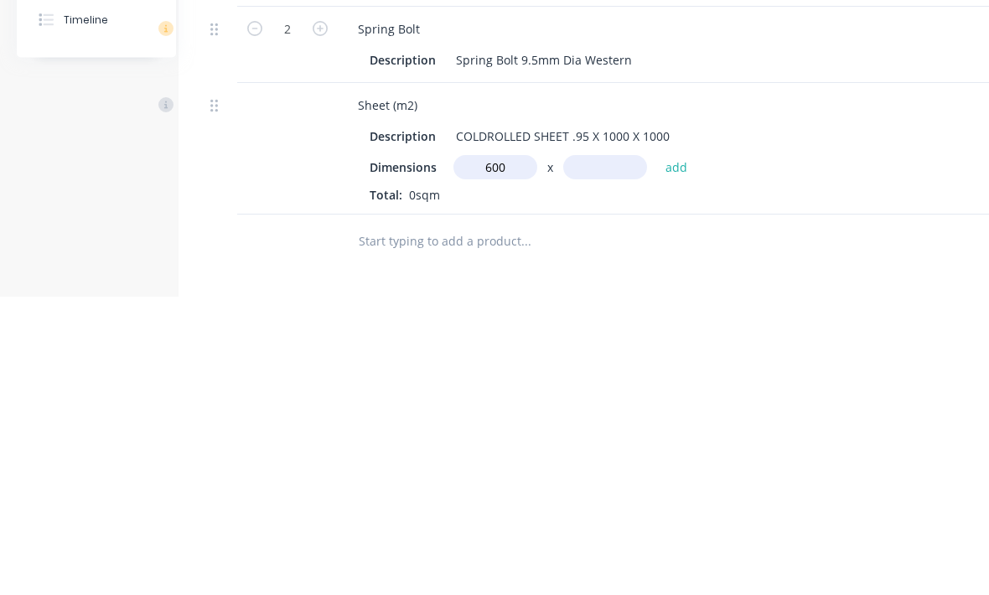
click at [582, 454] on input "text" at bounding box center [605, 466] width 84 height 24
click at [505, 454] on input "600m" at bounding box center [495, 466] width 84 height 24
type input "6"
click at [609, 454] on input "text" at bounding box center [605, 466] width 84 height 24
type input "1.2m"
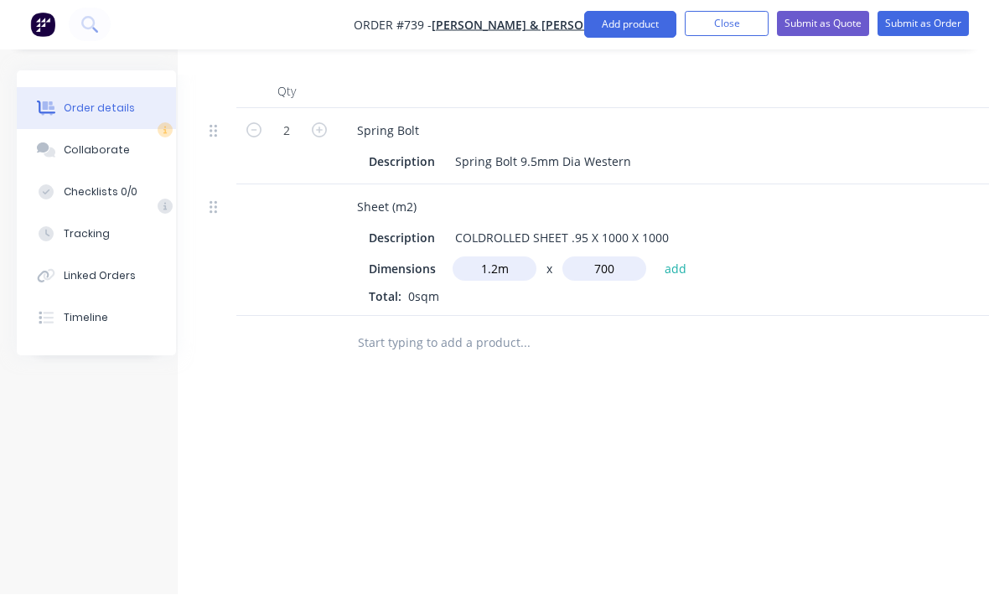
type input "700"
click at [675, 257] on button "add" at bounding box center [675, 268] width 39 height 23
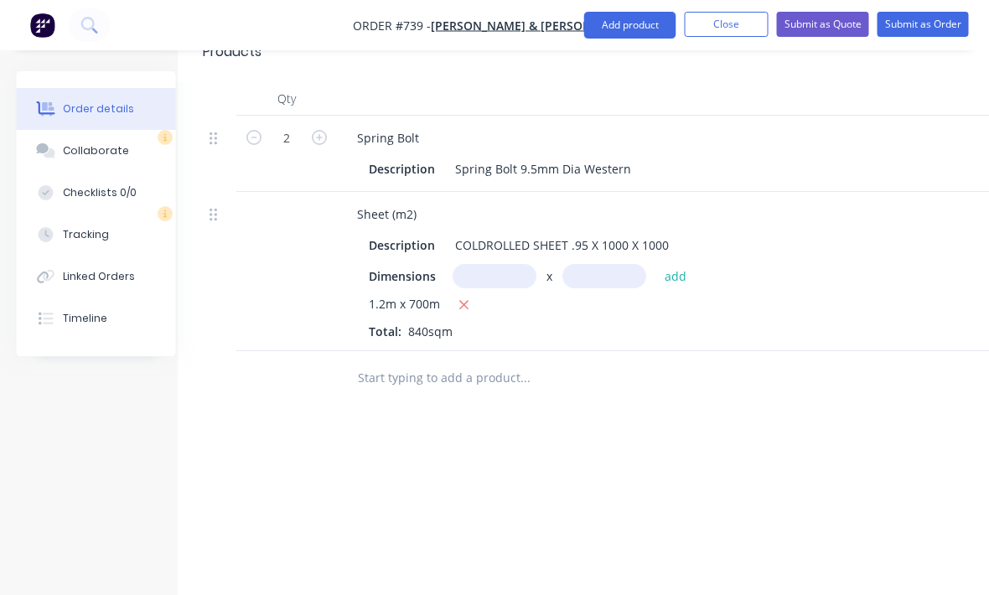
scroll to position [624, 24]
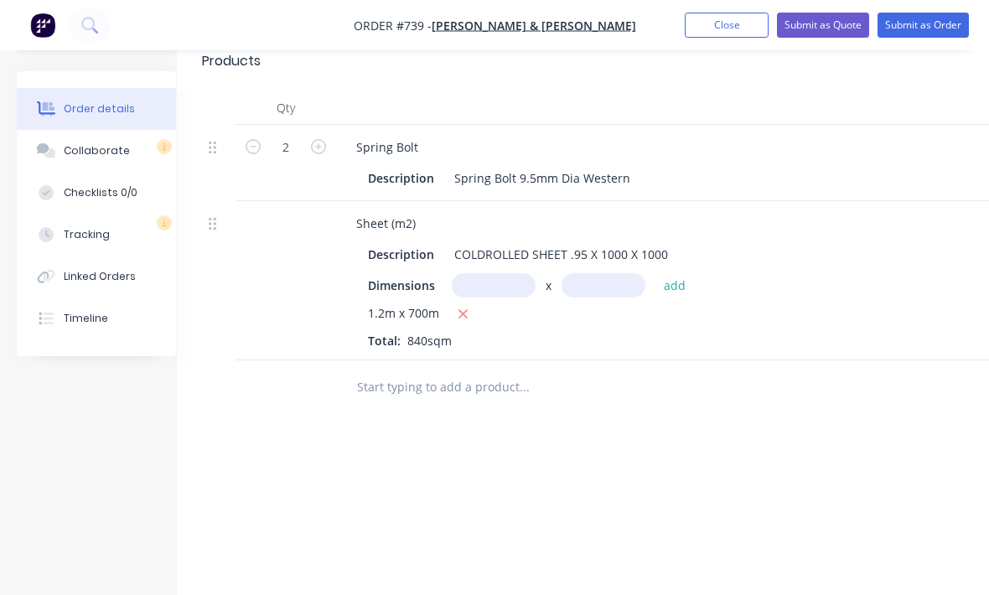
click at [451, 304] on div "1.2m x 700m" at bounding box center [671, 314] width 607 height 21
click at [492, 273] on input "text" at bounding box center [494, 285] width 84 height 24
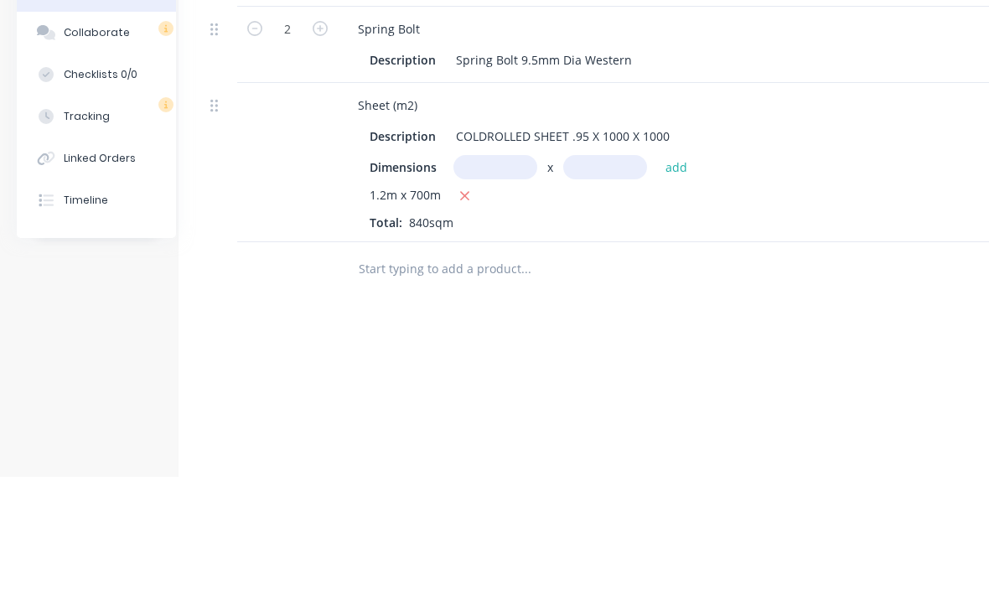
click at [459, 307] on icon "button" at bounding box center [464, 314] width 11 height 15
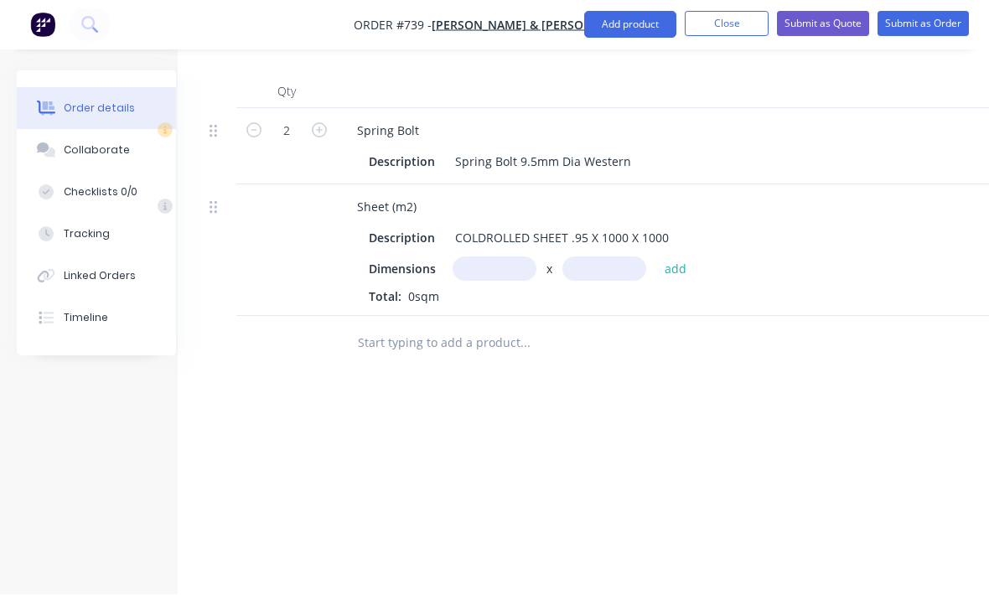
click at [494, 257] on input "text" at bounding box center [495, 269] width 84 height 24
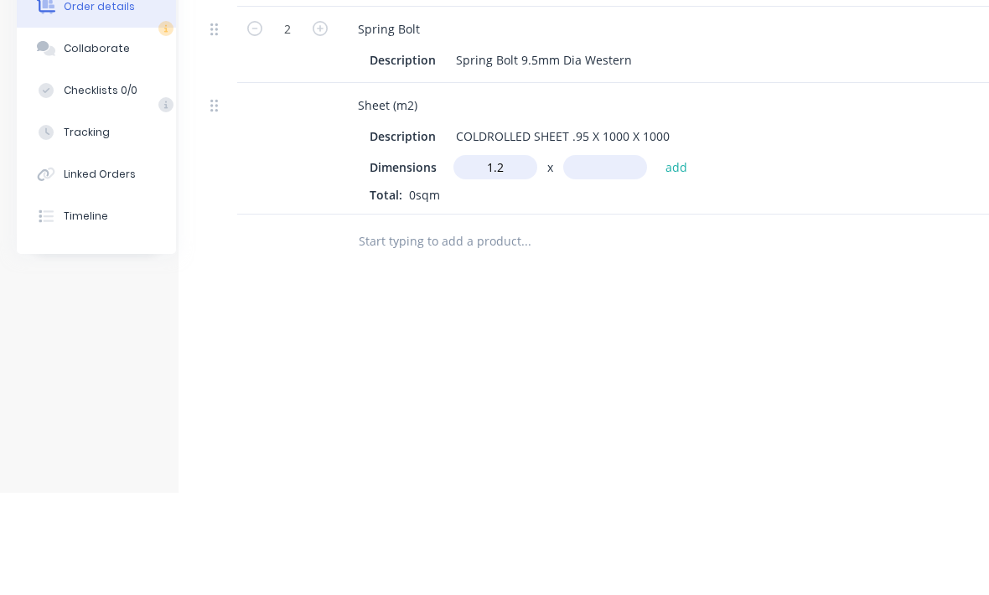
click at [614, 257] on input "text" at bounding box center [605, 269] width 84 height 24
type input "1.2m"
type input ".7"
click at [673, 257] on button "add" at bounding box center [676, 268] width 39 height 23
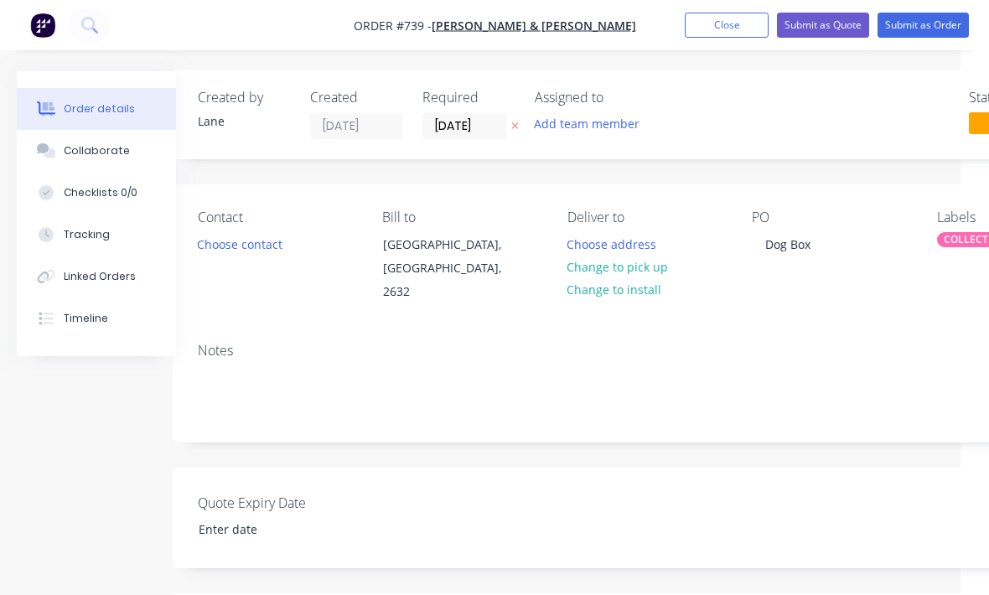
scroll to position [1, 28]
click at [650, 277] on button "Change to pick up" at bounding box center [617, 267] width 119 height 23
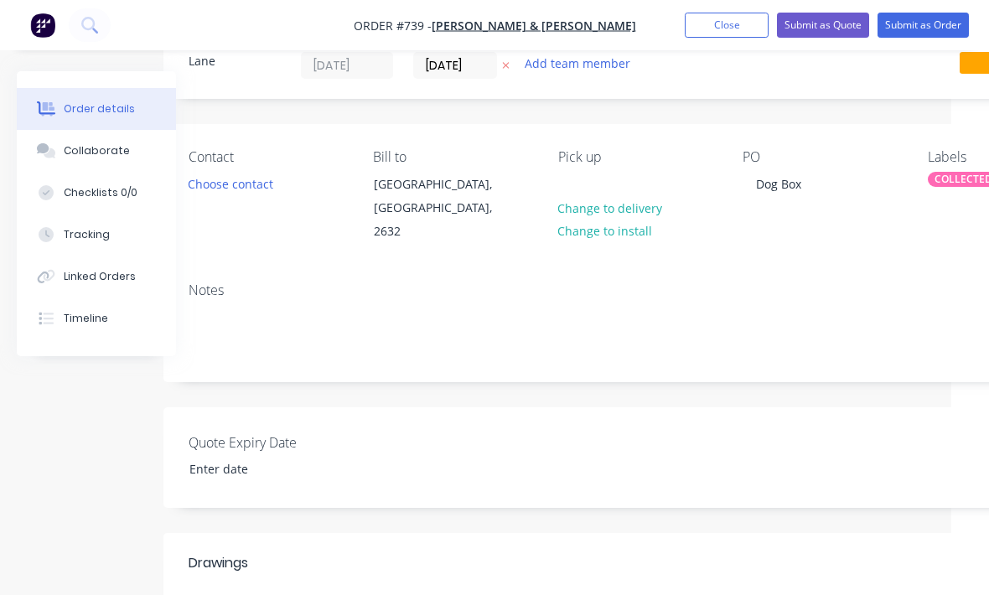
scroll to position [61, 38]
click at [931, 26] on button "Submit as Order" at bounding box center [923, 25] width 91 height 25
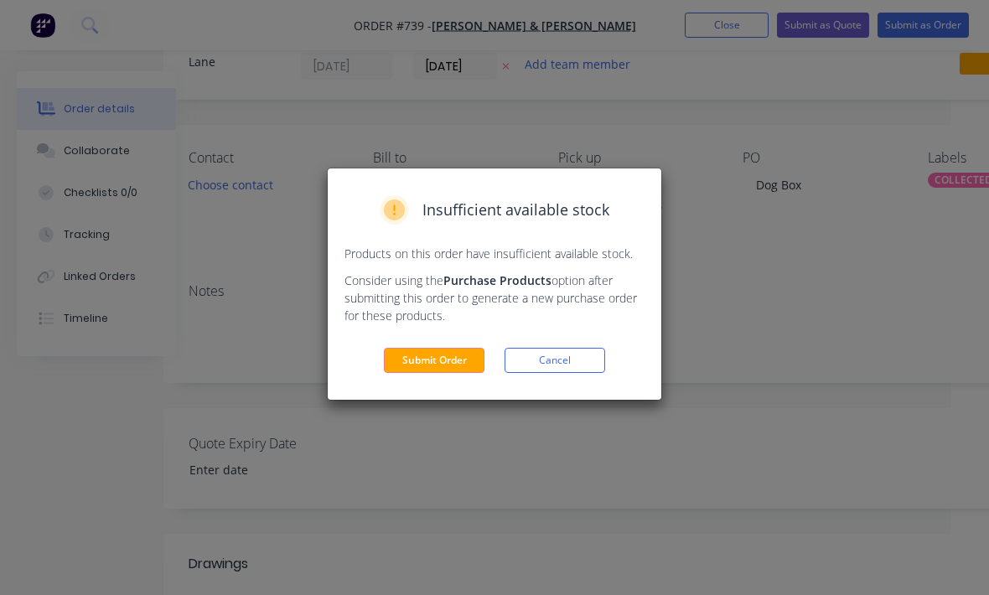
click at [456, 362] on button "Submit Order" at bounding box center [434, 360] width 101 height 25
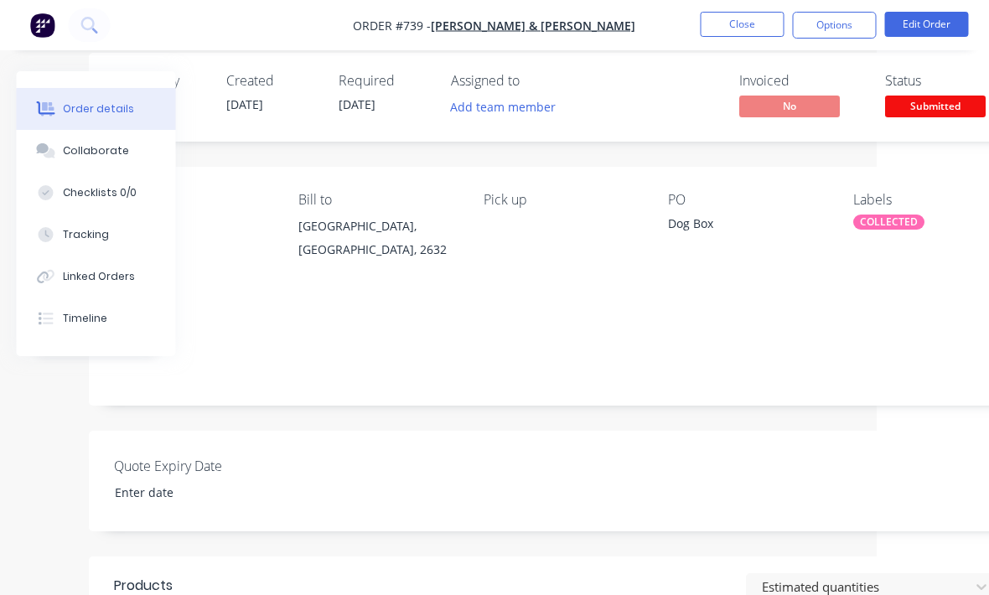
scroll to position [18, 121]
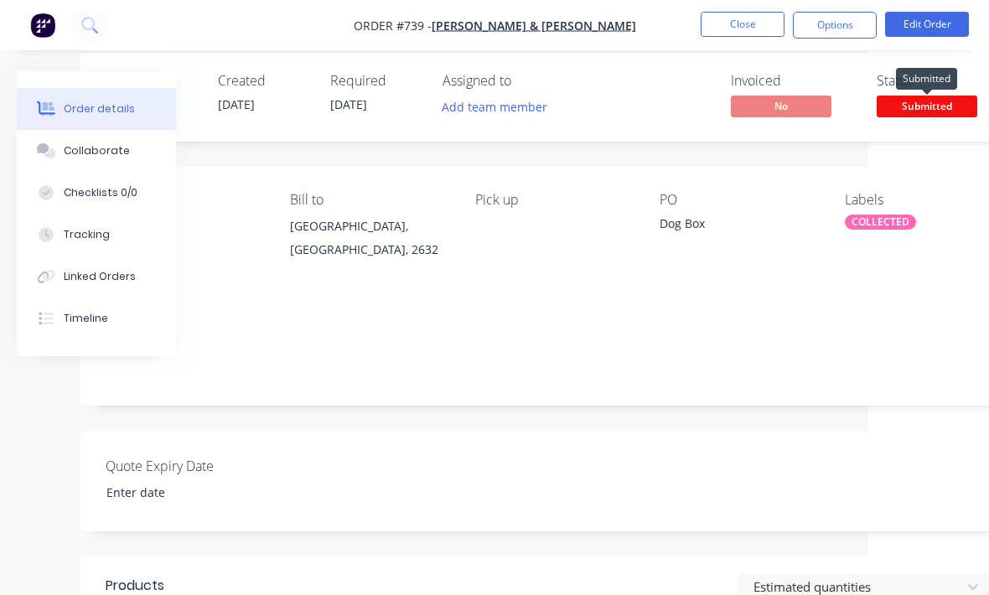
click at [926, 113] on span "Submitted" at bounding box center [927, 106] width 101 height 21
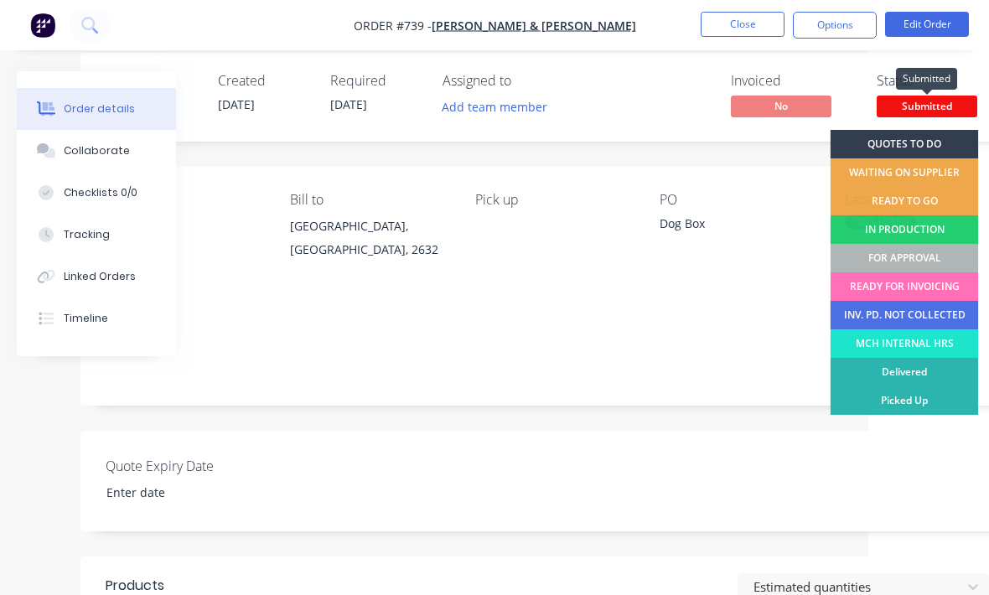
click at [904, 262] on div "FOR APPROVAL" at bounding box center [905, 258] width 148 height 28
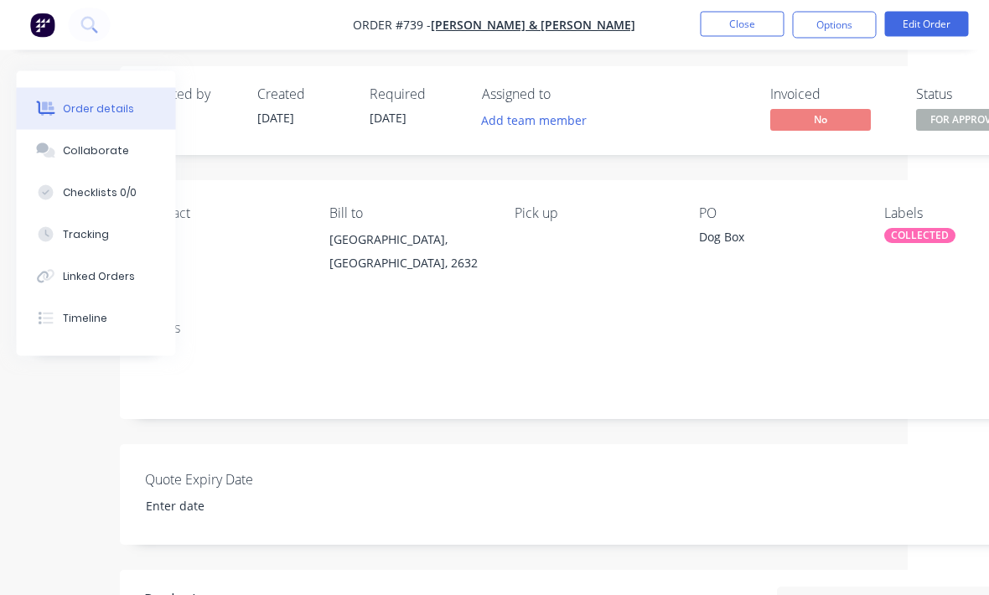
scroll to position [2, 80]
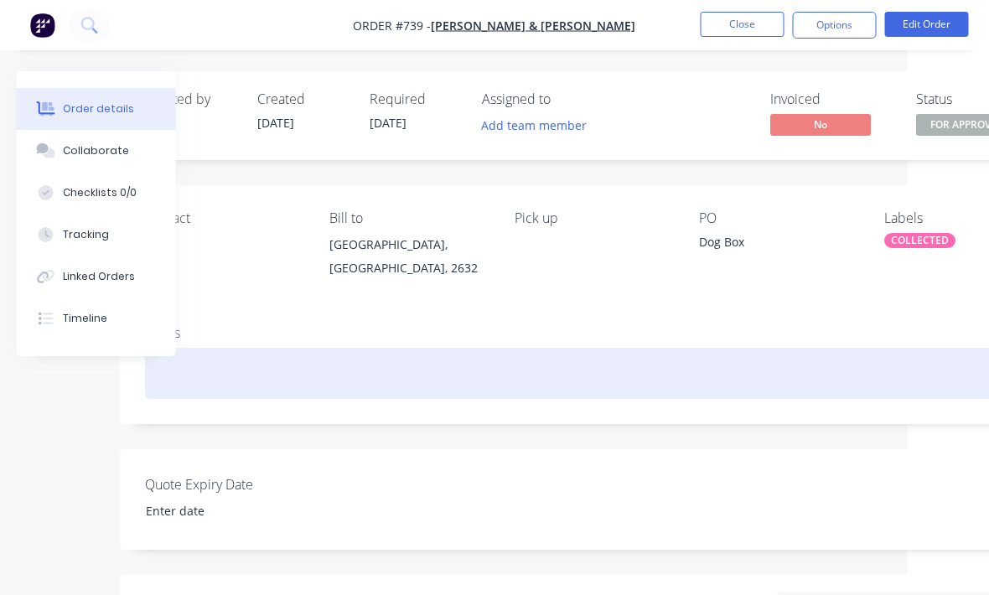
click at [179, 388] on div at bounding box center [594, 373] width 897 height 51
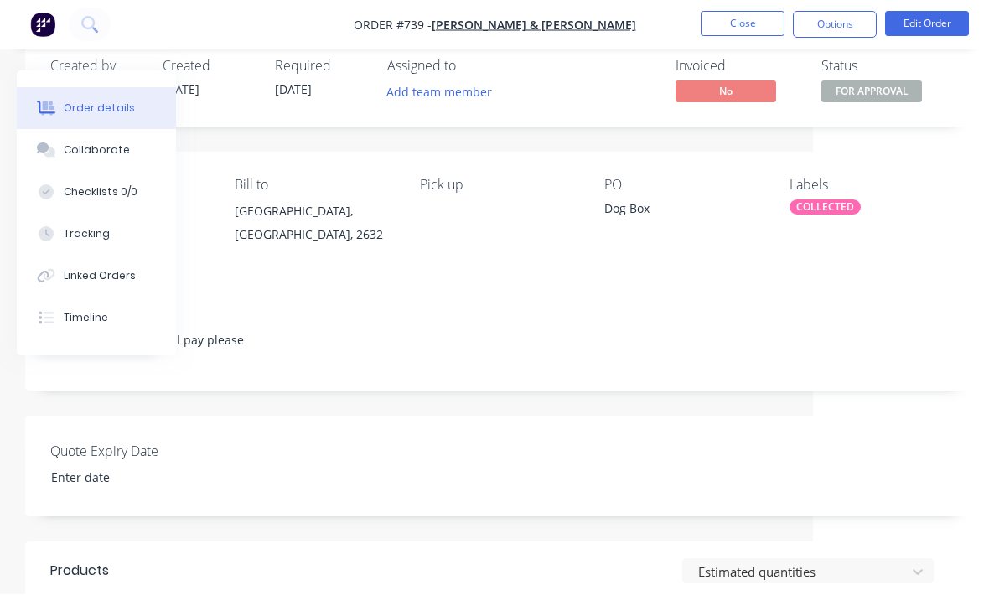
scroll to position [34, 176]
click at [736, 23] on button "Close" at bounding box center [743, 24] width 84 height 25
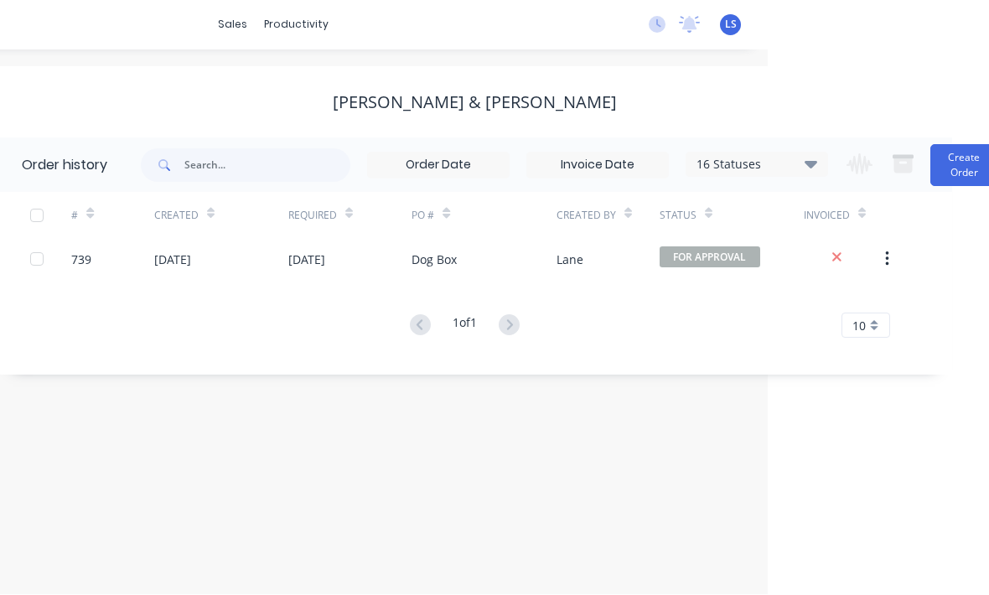
scroll to position [33, 234]
